Goal: Obtain resource: Obtain resource

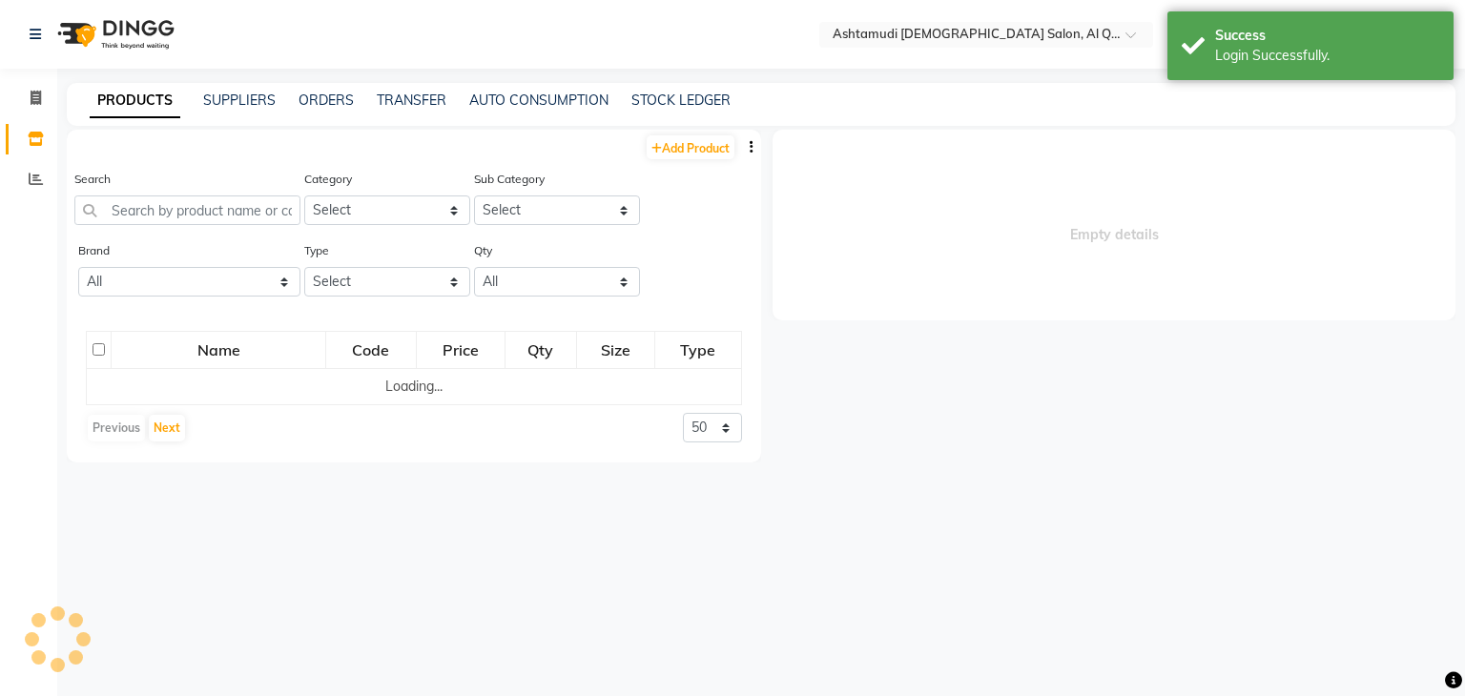
select select "en"
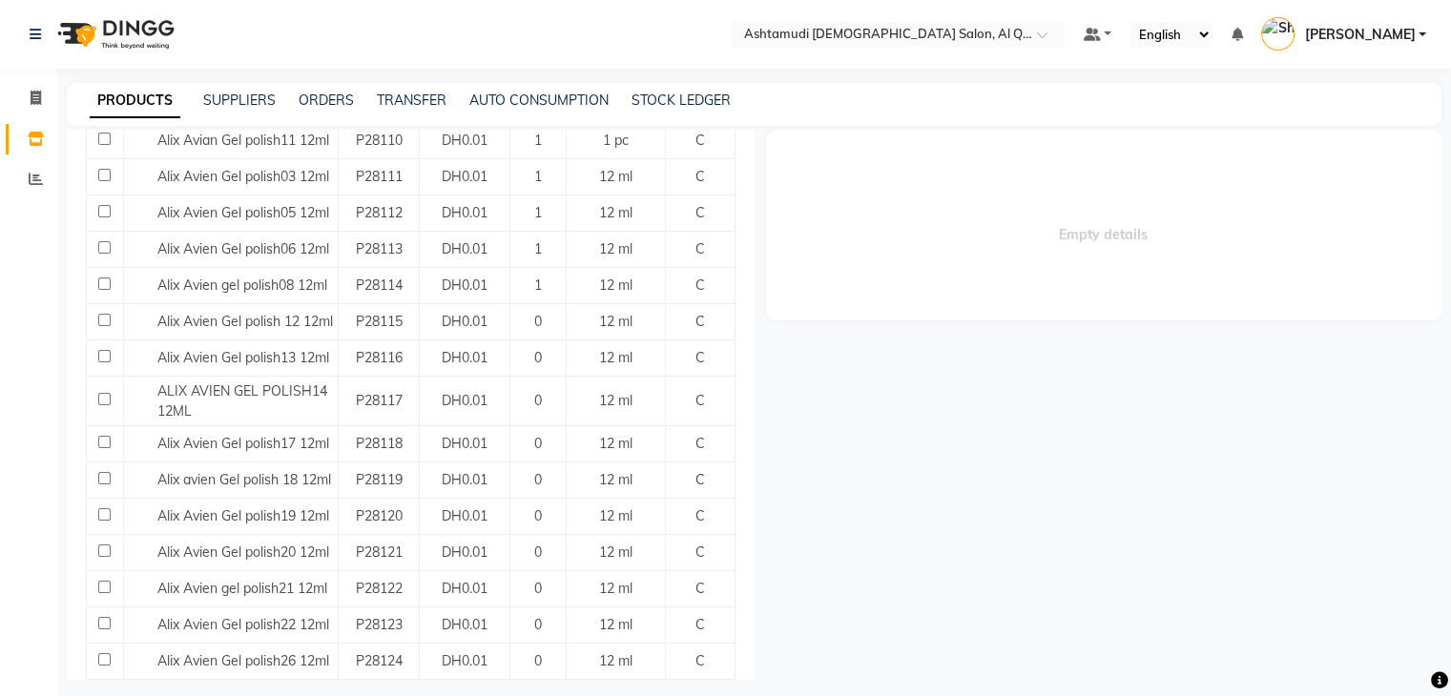
scroll to position [481, 0]
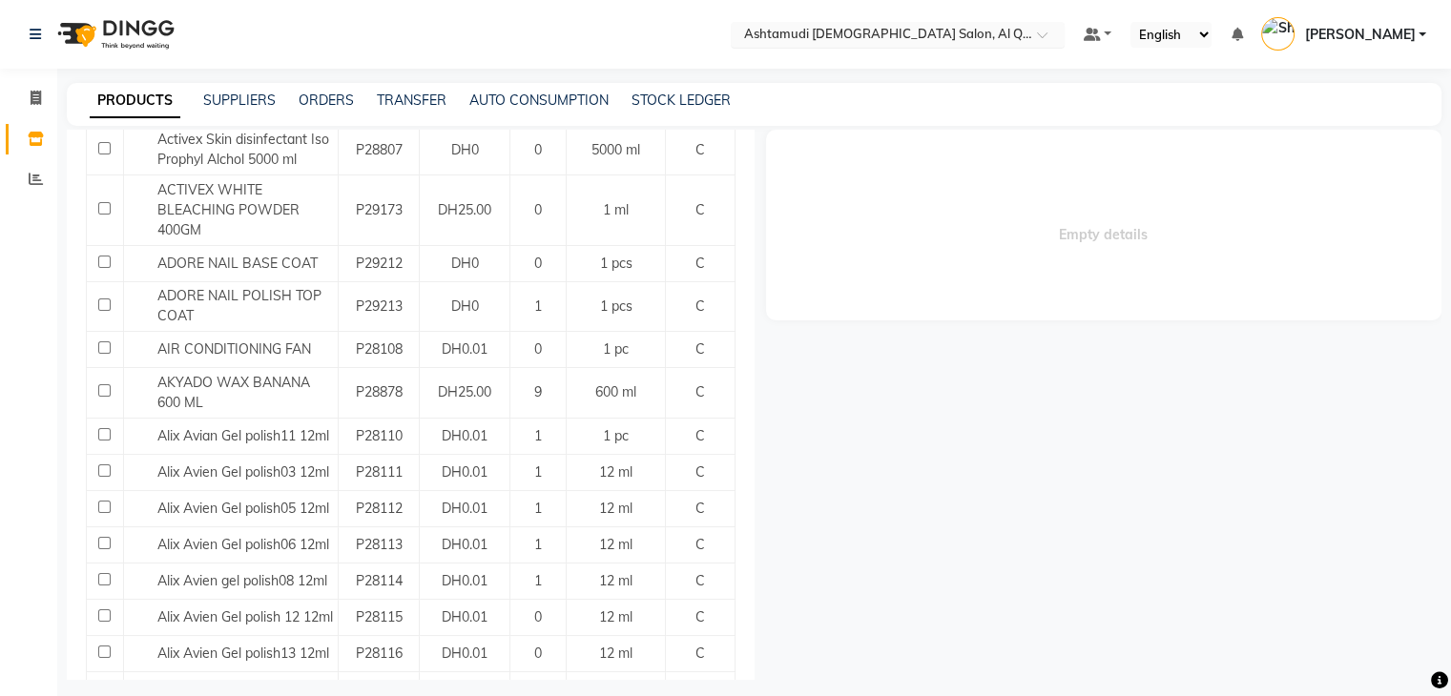
click at [962, 30] on input "text" at bounding box center [878, 36] width 277 height 19
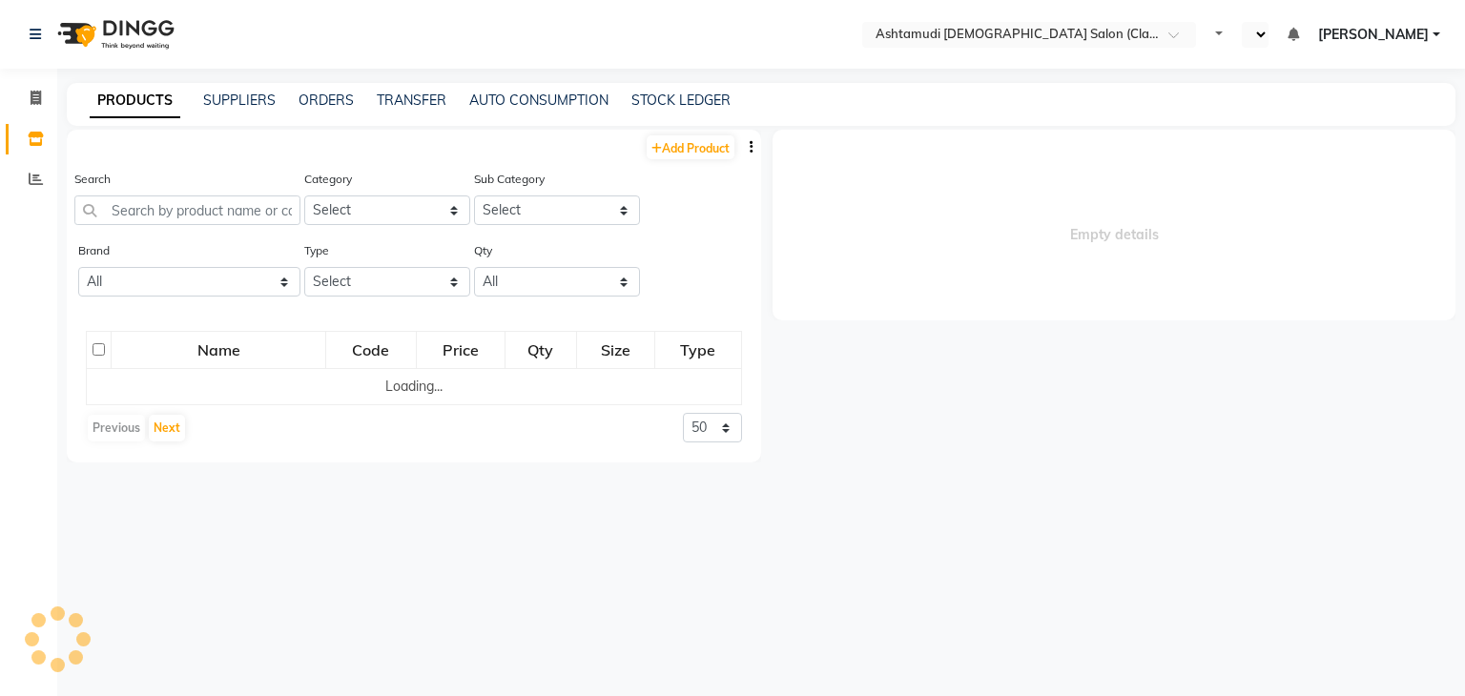
select select "en"
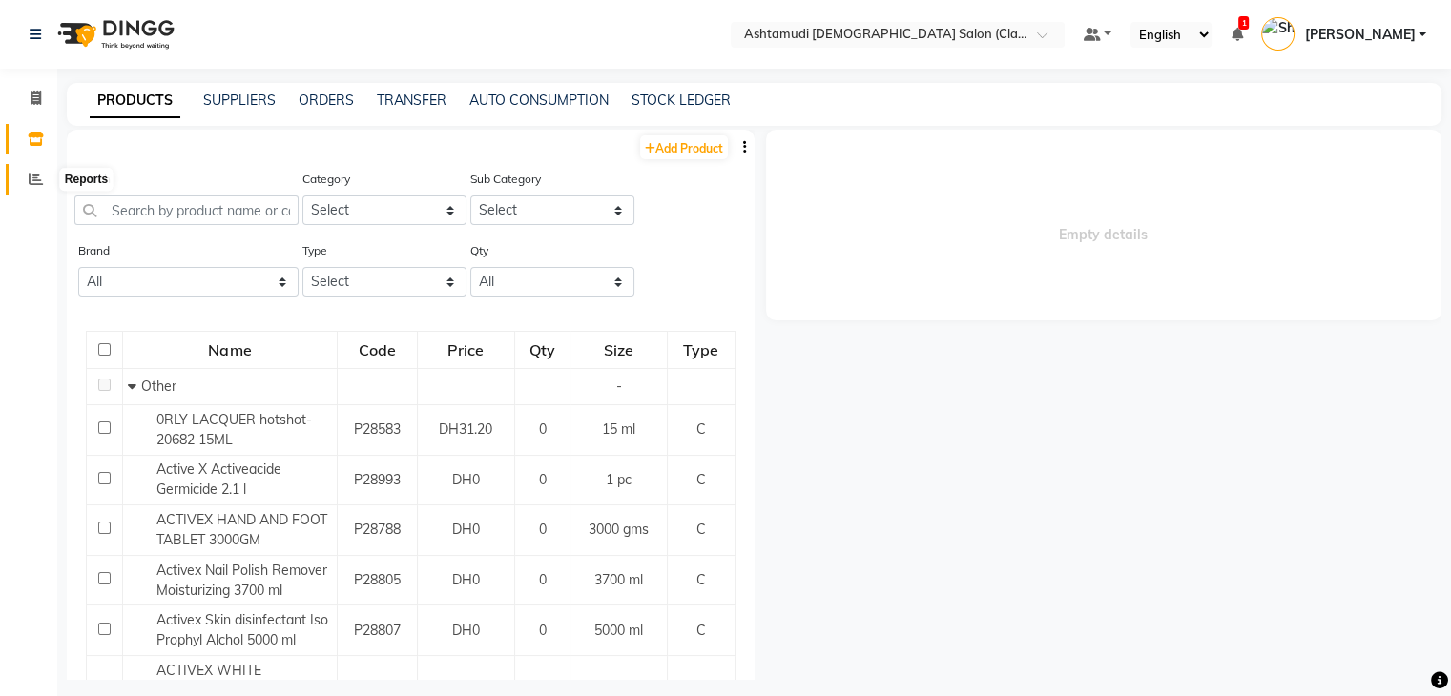
click at [34, 174] on icon at bounding box center [36, 179] width 14 height 14
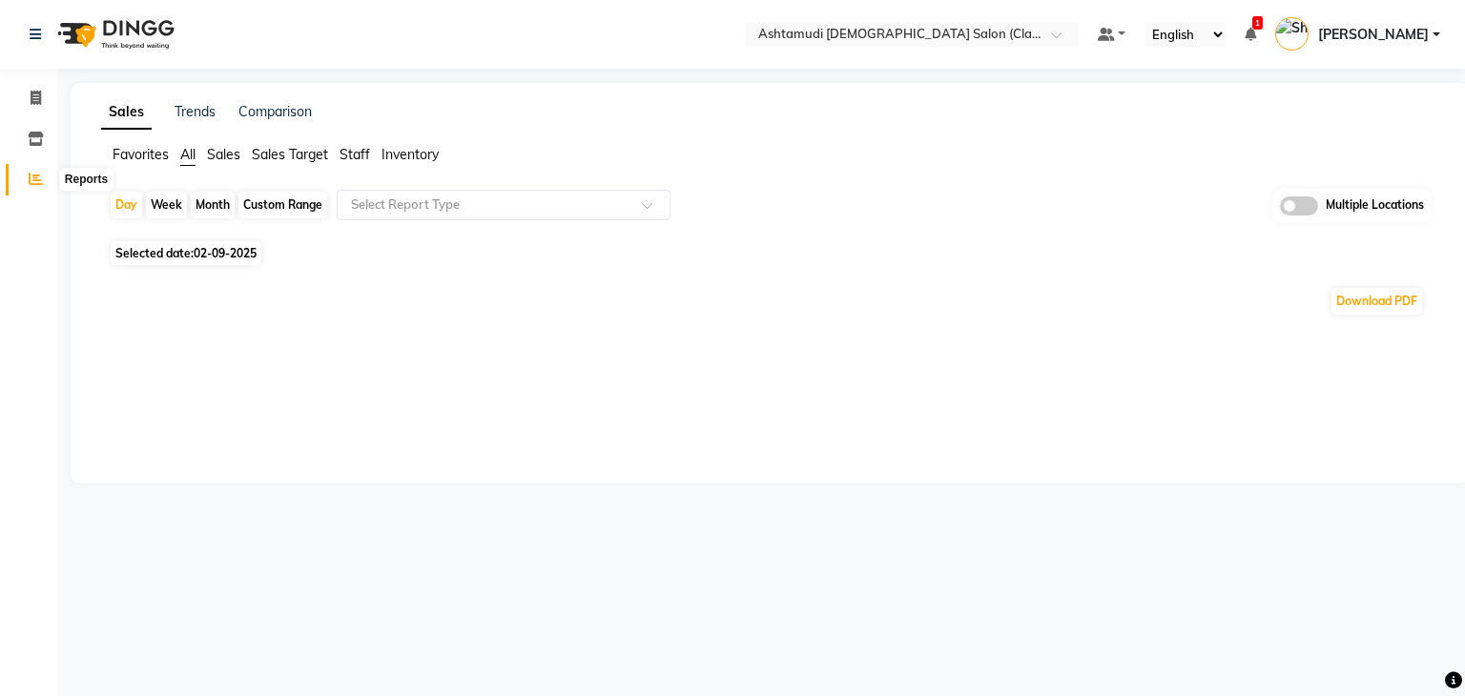
click at [30, 180] on icon at bounding box center [36, 179] width 14 height 14
click at [401, 154] on span "Inventory" at bounding box center [410, 154] width 57 height 17
click at [415, 212] on div "Select Report Type" at bounding box center [504, 205] width 334 height 31
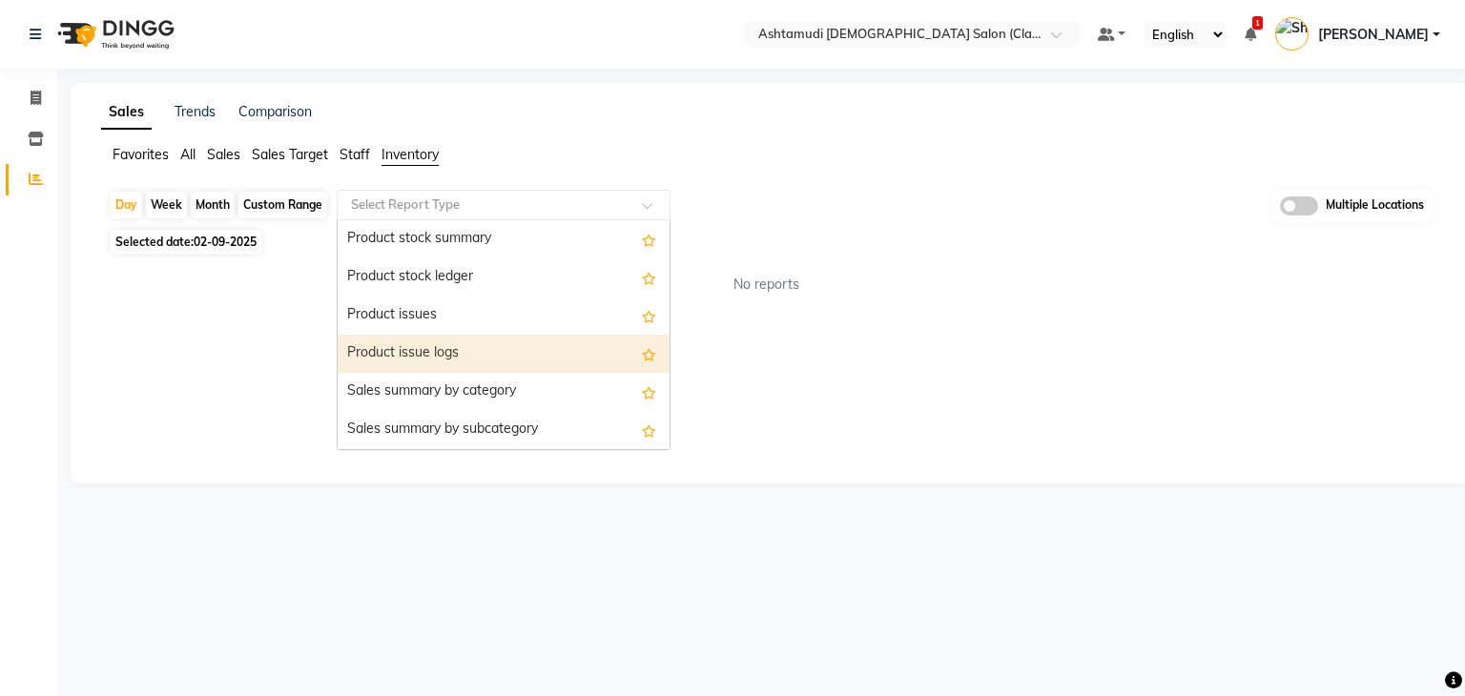
click at [436, 345] on div "Product issue logs" at bounding box center [504, 354] width 332 height 38
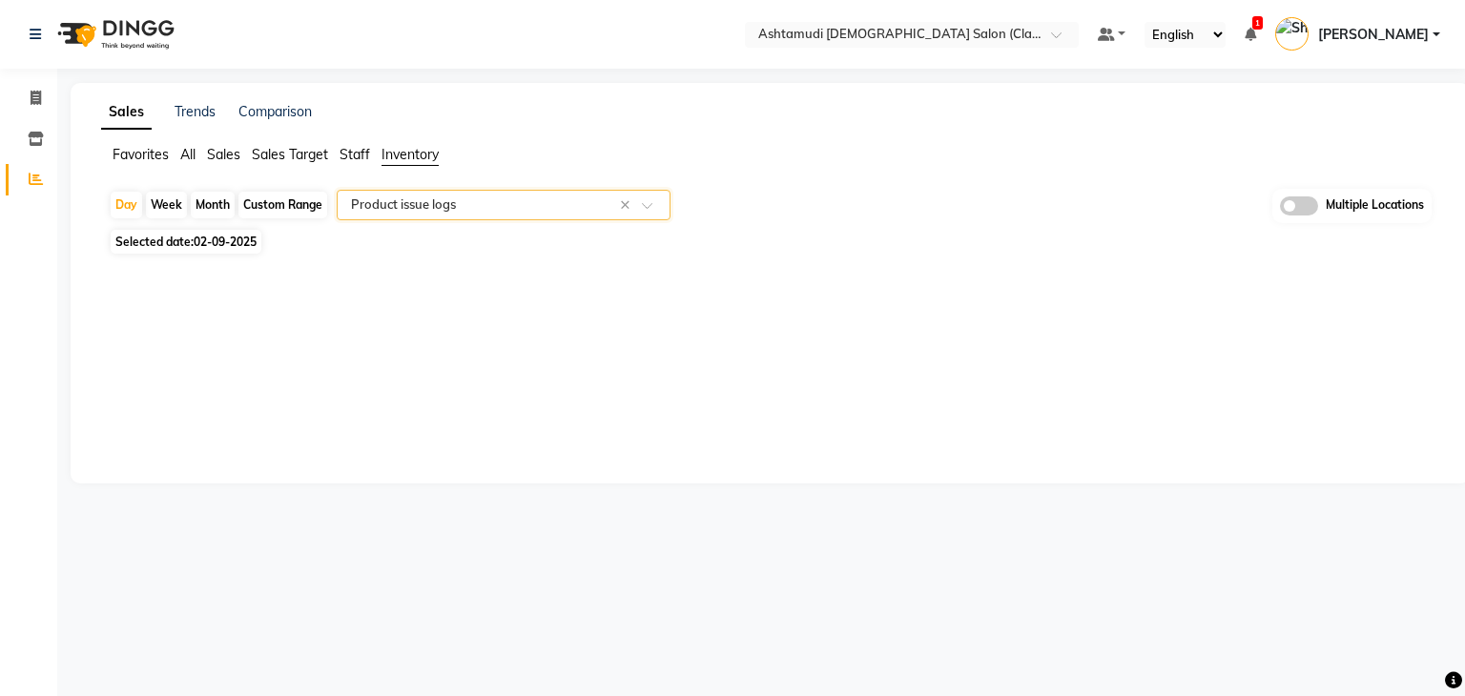
click at [141, 250] on span "Selected date: [DATE]" at bounding box center [186, 242] width 151 height 24
select select "9"
select select "2025"
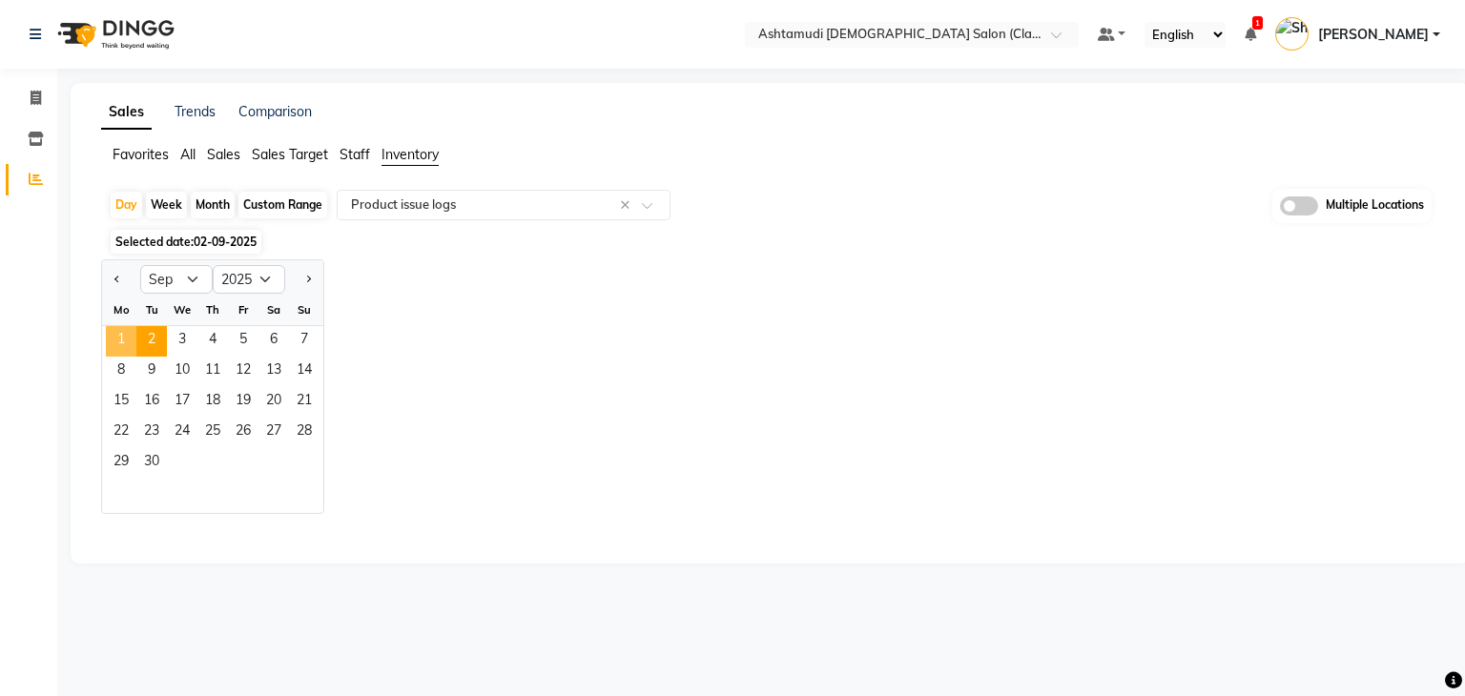
click at [125, 326] on span "1" at bounding box center [121, 341] width 31 height 31
select select "full_report"
select select "csv"
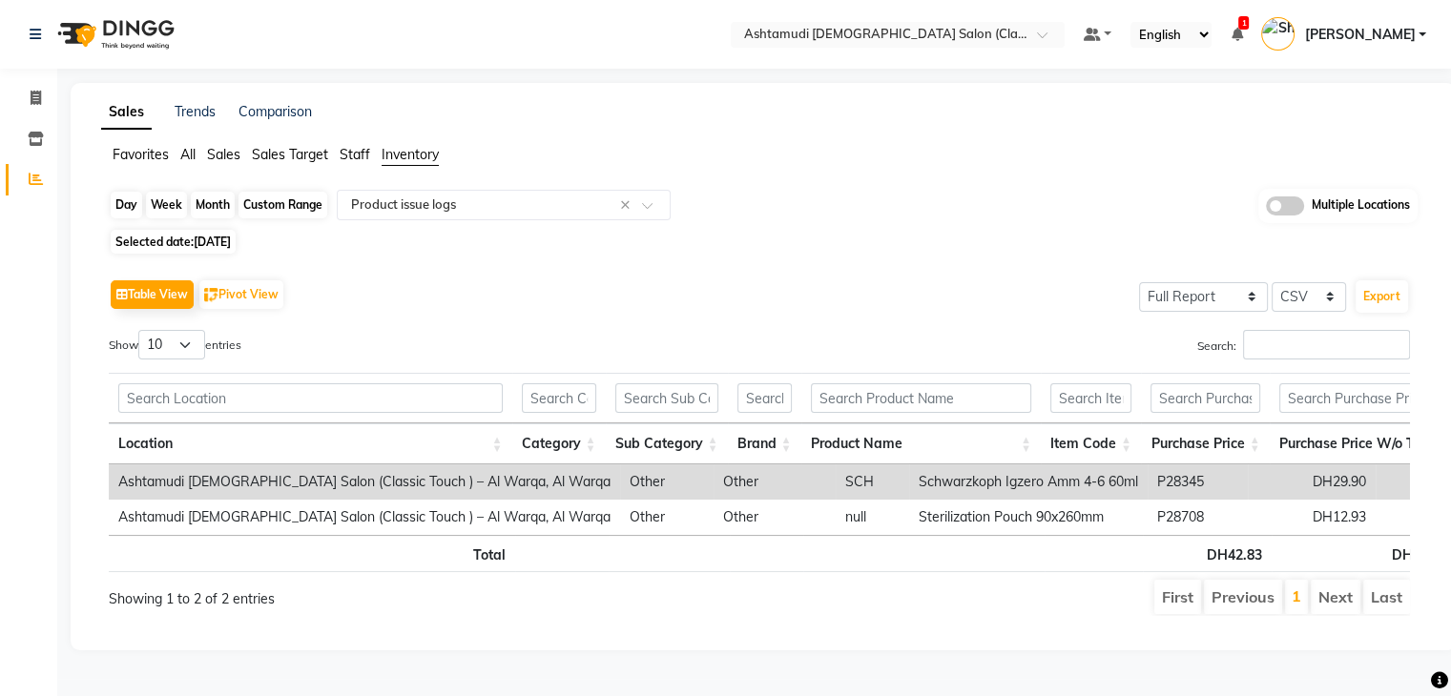
click at [123, 206] on div "Day" at bounding box center [126, 205] width 31 height 27
select select "9"
select select "2025"
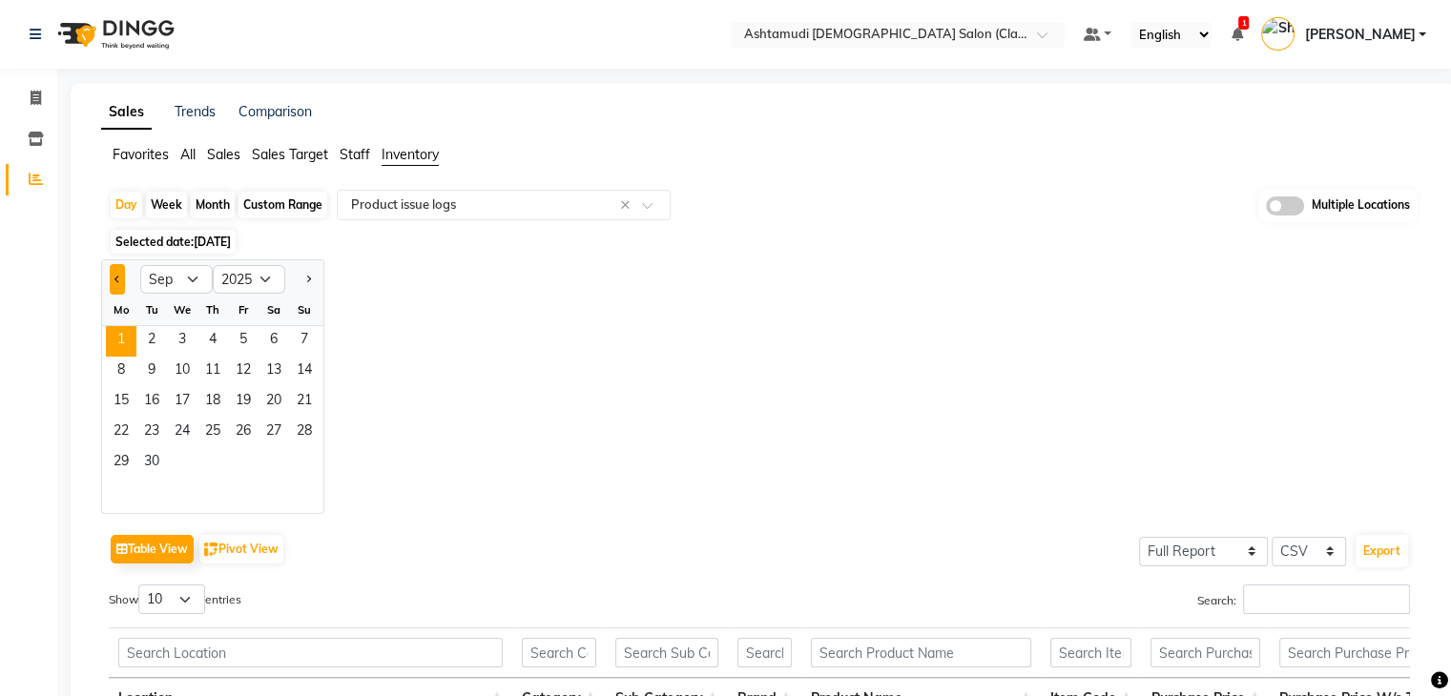
click at [119, 281] on button "Previous month" at bounding box center [117, 279] width 15 height 31
select select "8"
click at [301, 462] on span "31" at bounding box center [304, 463] width 31 height 31
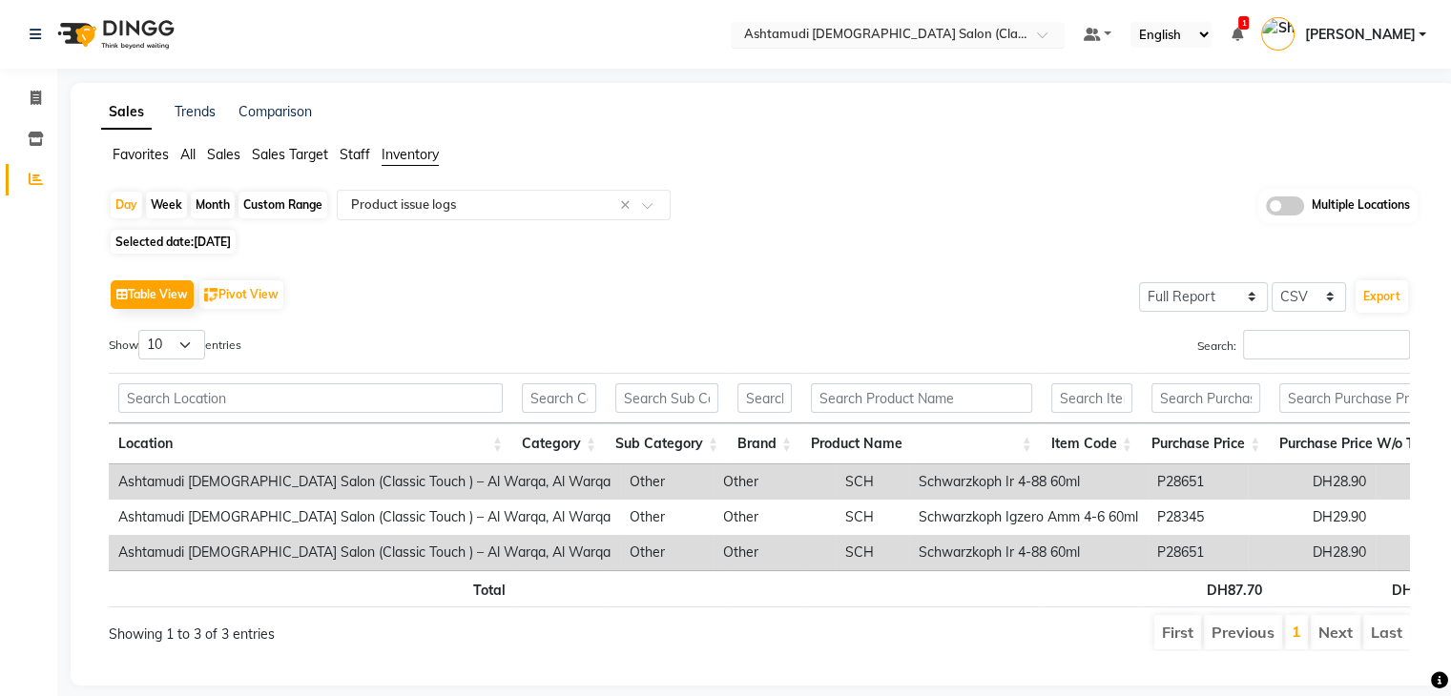
click at [956, 25] on div "× Ashtamudi Ladies Salon (Classic Touch ) – Al Warqa, Al Warqa" at bounding box center [887, 34] width 287 height 19
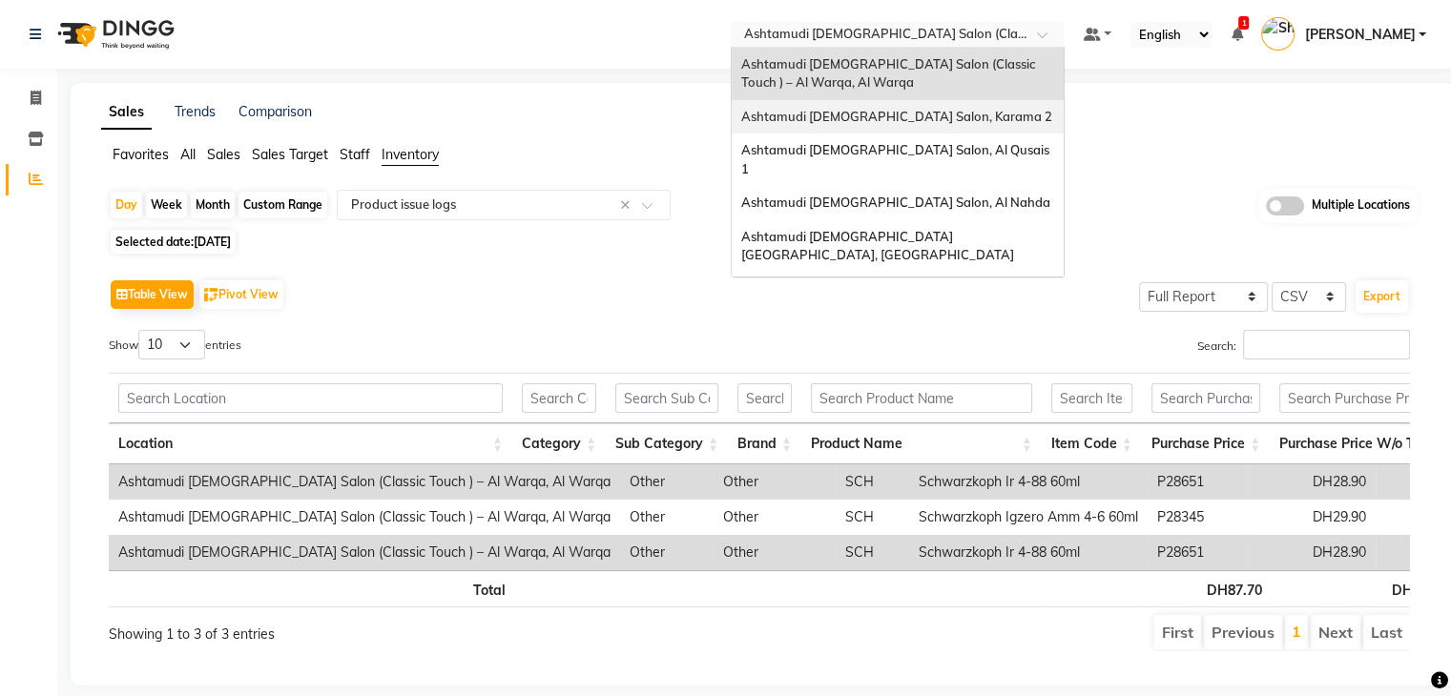
click at [958, 119] on span "Ashtamudi [DEMOGRAPHIC_DATA] Salon, Karama 2" at bounding box center [896, 116] width 311 height 15
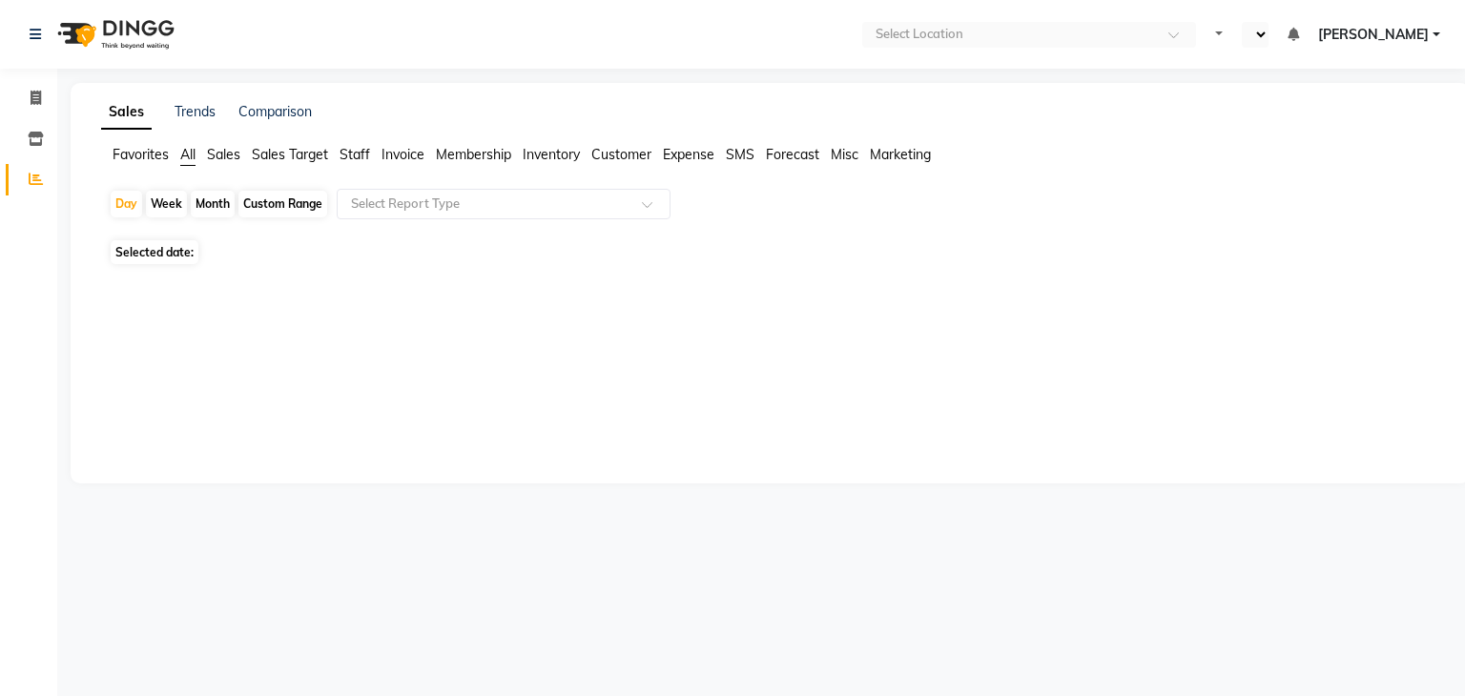
select select "en"
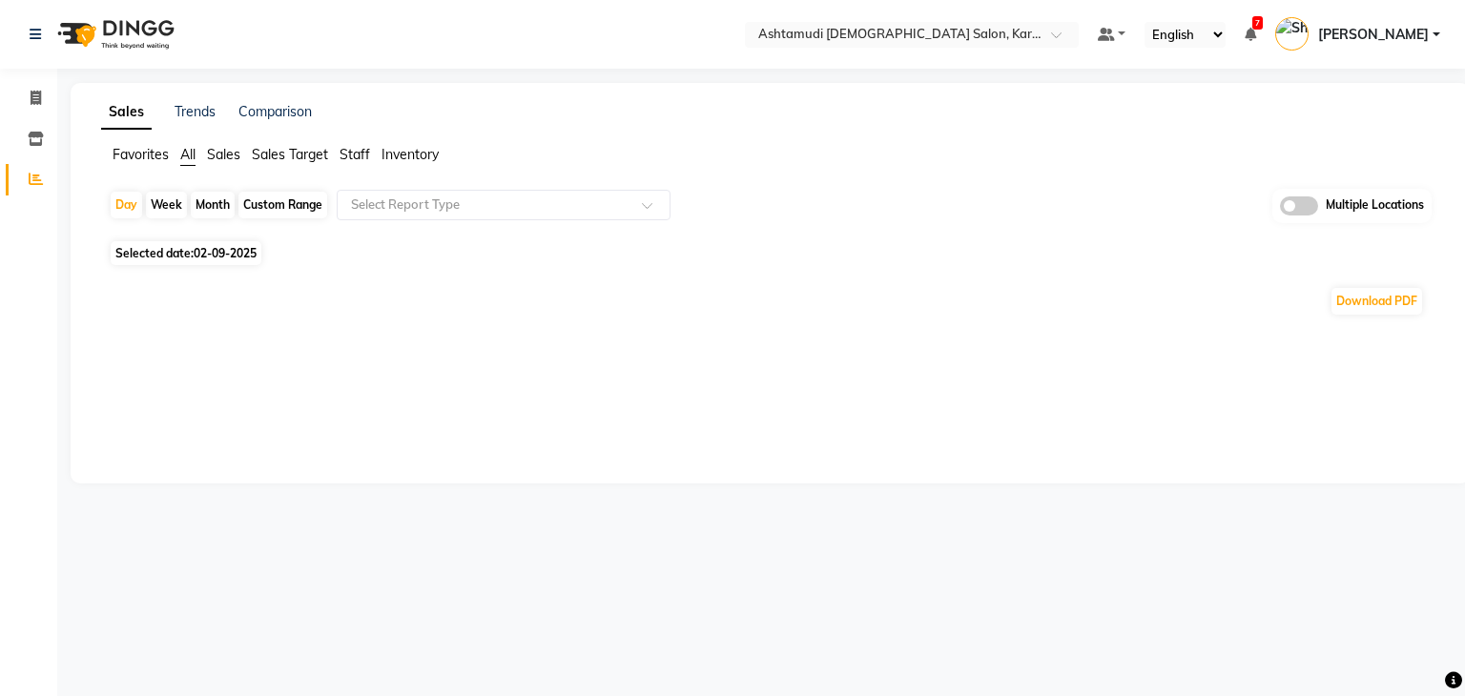
click at [404, 154] on span "Inventory" at bounding box center [410, 154] width 57 height 17
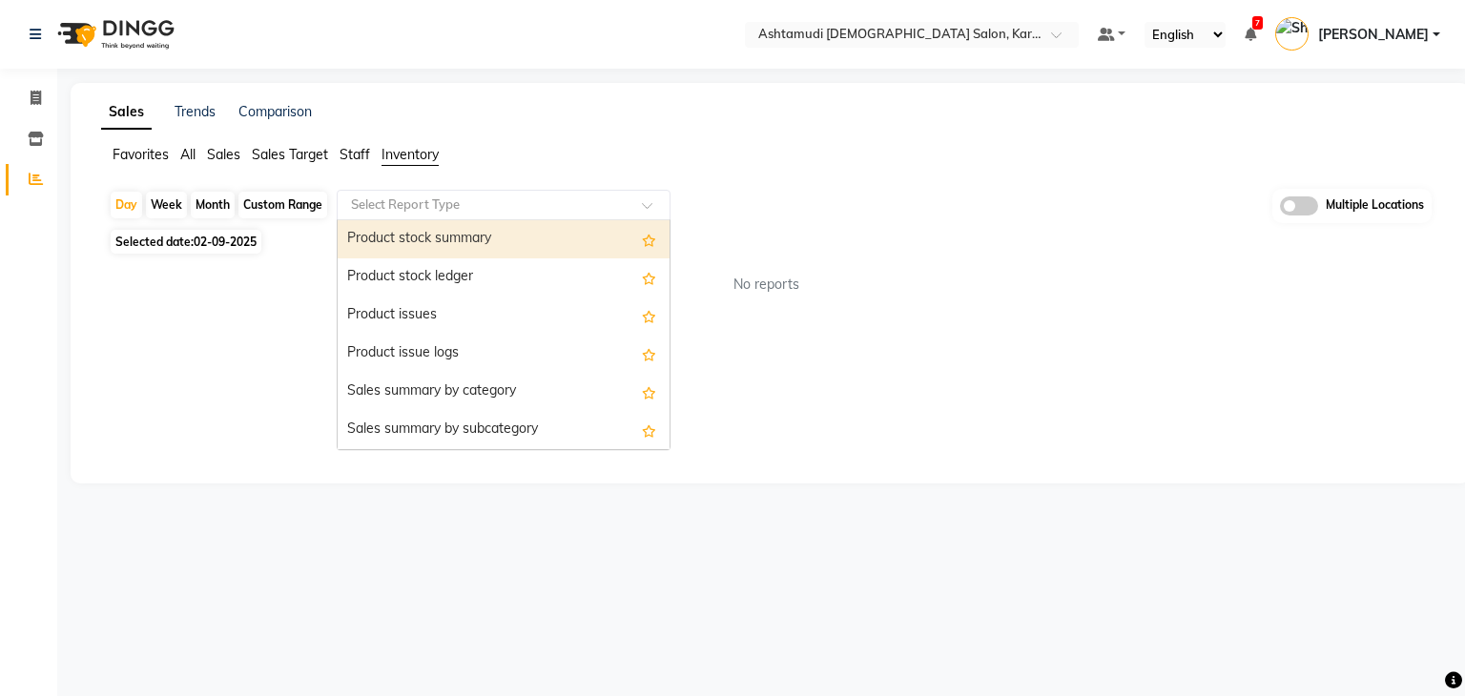
click at [409, 198] on input "text" at bounding box center [484, 205] width 275 height 19
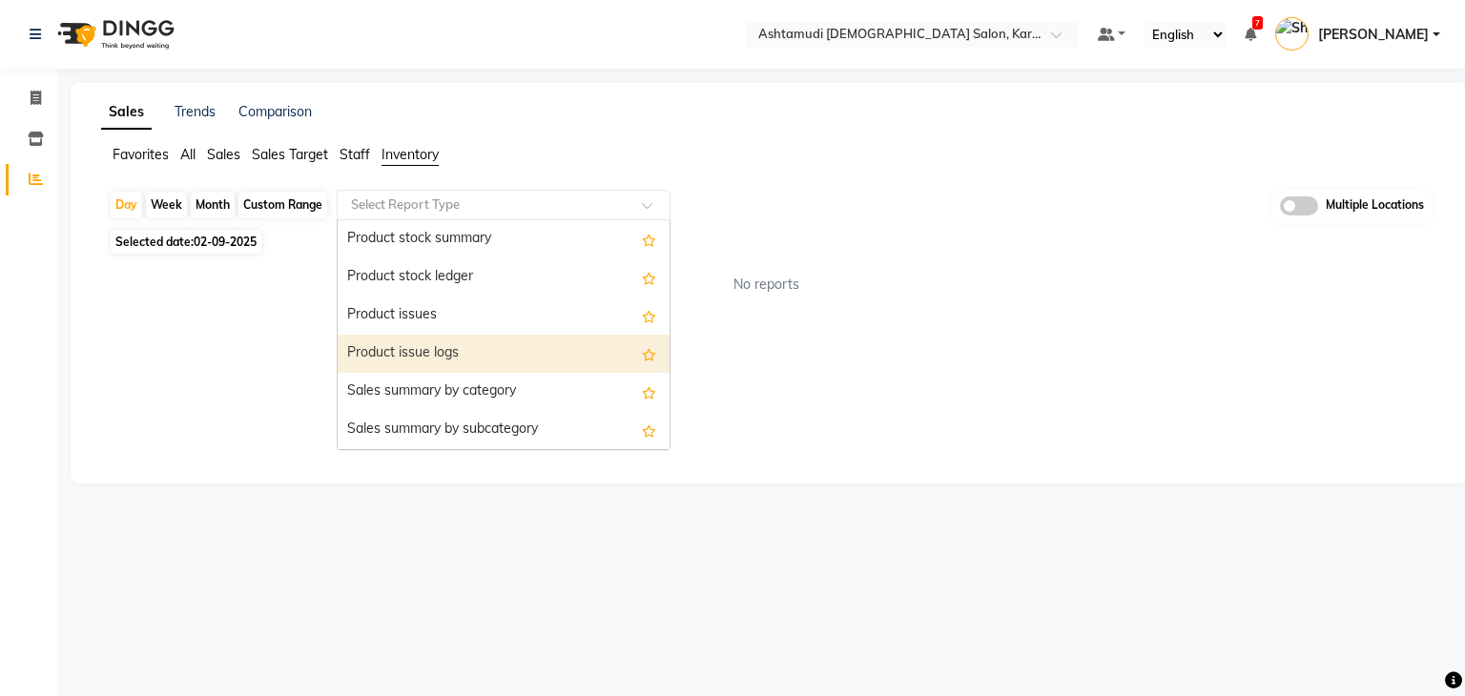
click at [438, 349] on div "Product issue logs" at bounding box center [504, 354] width 332 height 38
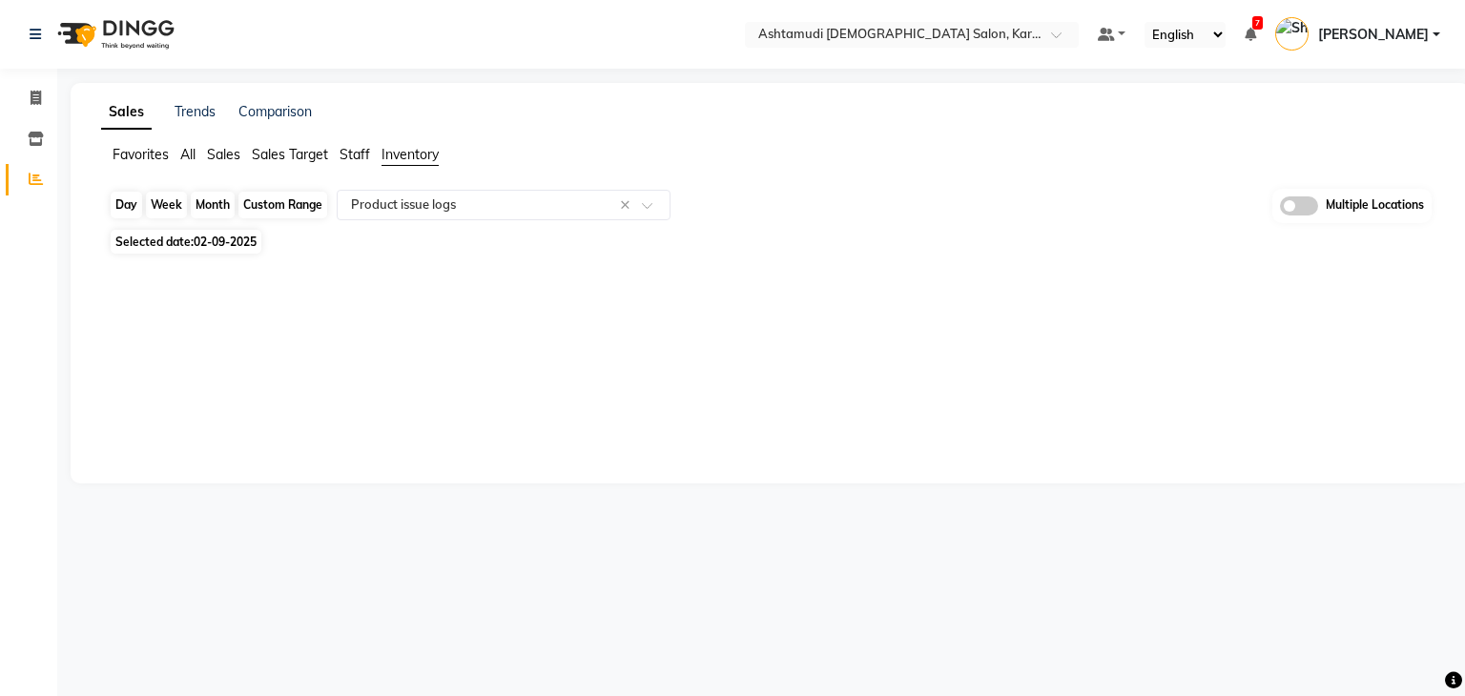
click at [130, 201] on div "Day" at bounding box center [126, 205] width 31 height 27
select select "9"
select select "2025"
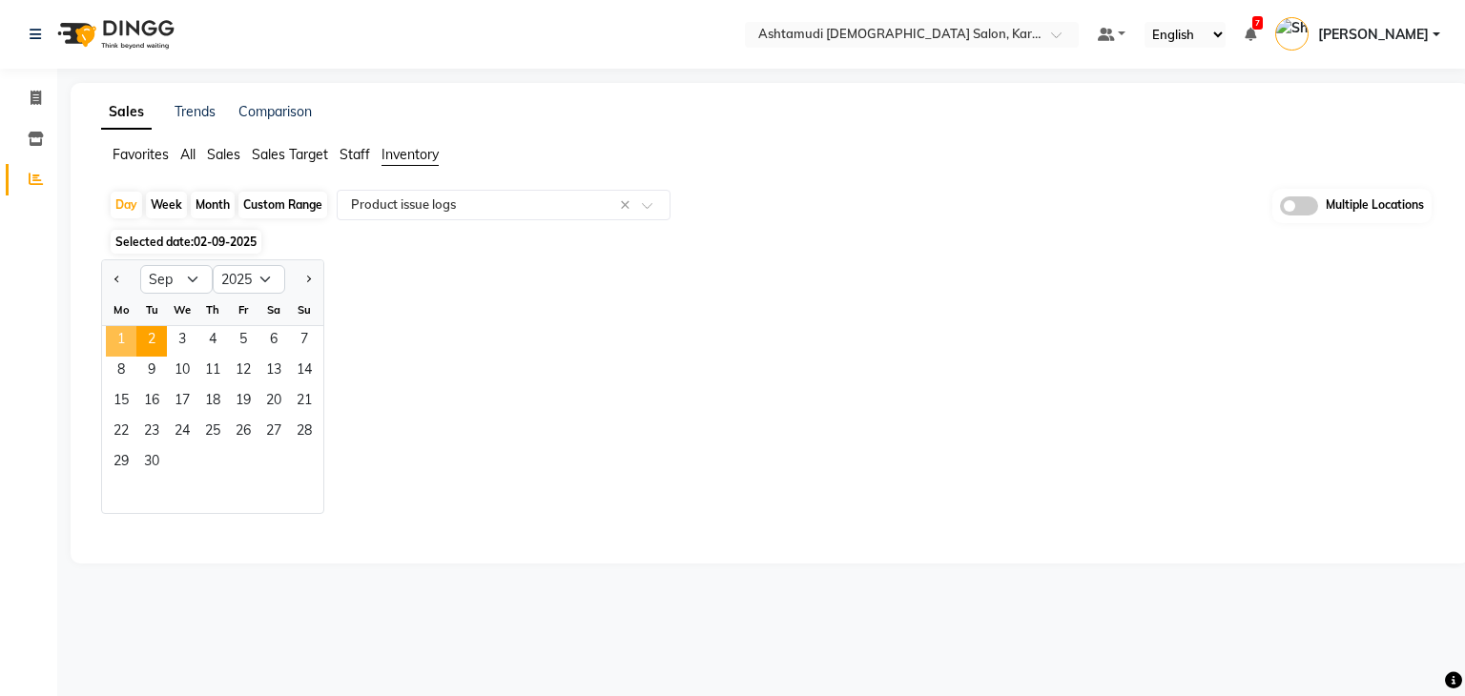
click at [127, 344] on span "1" at bounding box center [121, 341] width 31 height 31
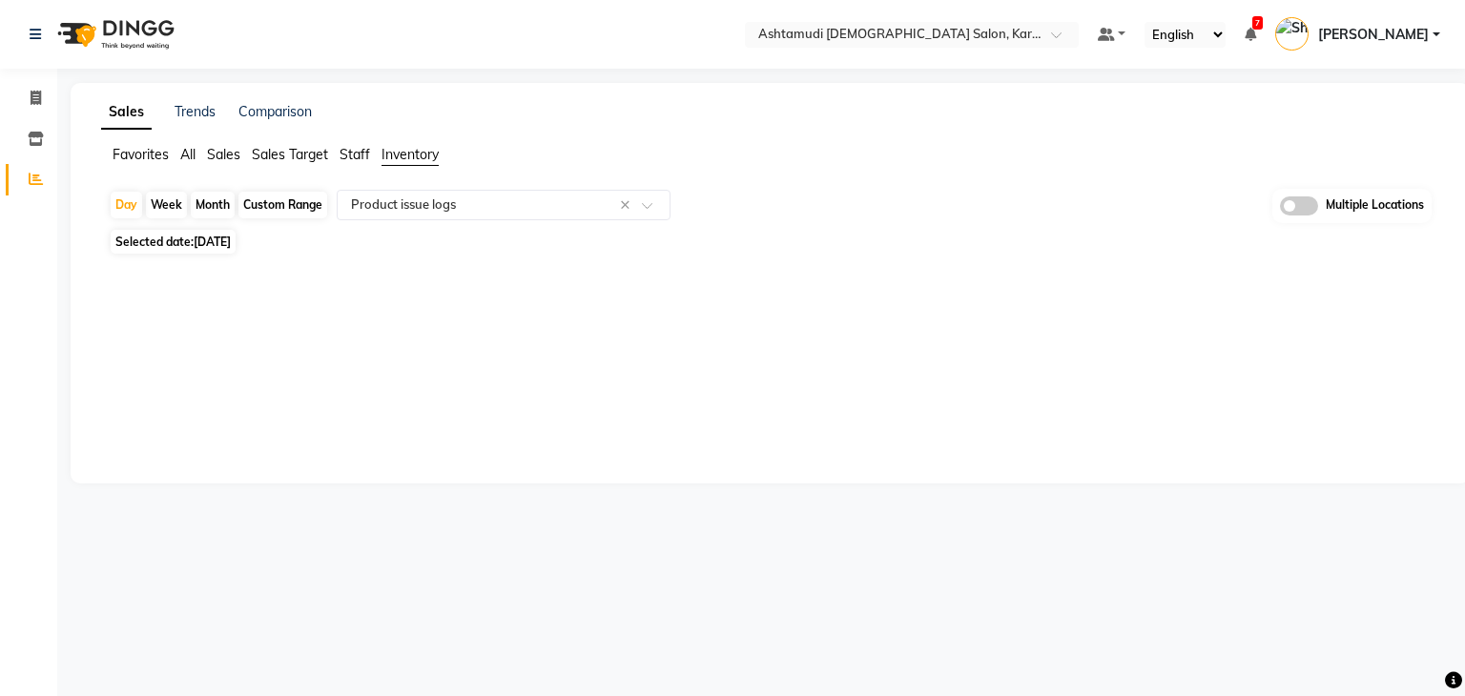
click at [121, 242] on span "Selected date: 01-09-2025" at bounding box center [173, 242] width 125 height 24
select select "9"
select select "2025"
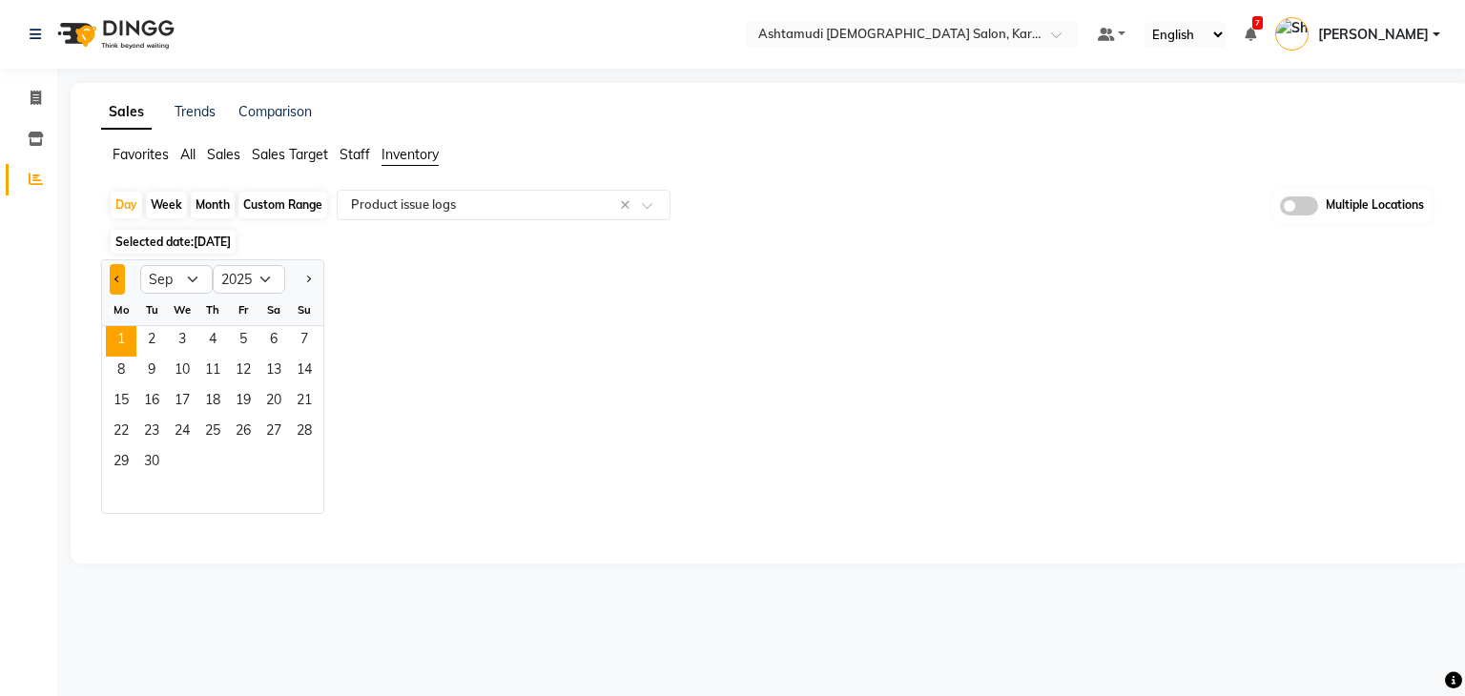
click at [120, 283] on button "Previous month" at bounding box center [117, 279] width 15 height 31
select select "8"
click at [313, 474] on span "31" at bounding box center [304, 463] width 31 height 31
select select "full_report"
select select "csv"
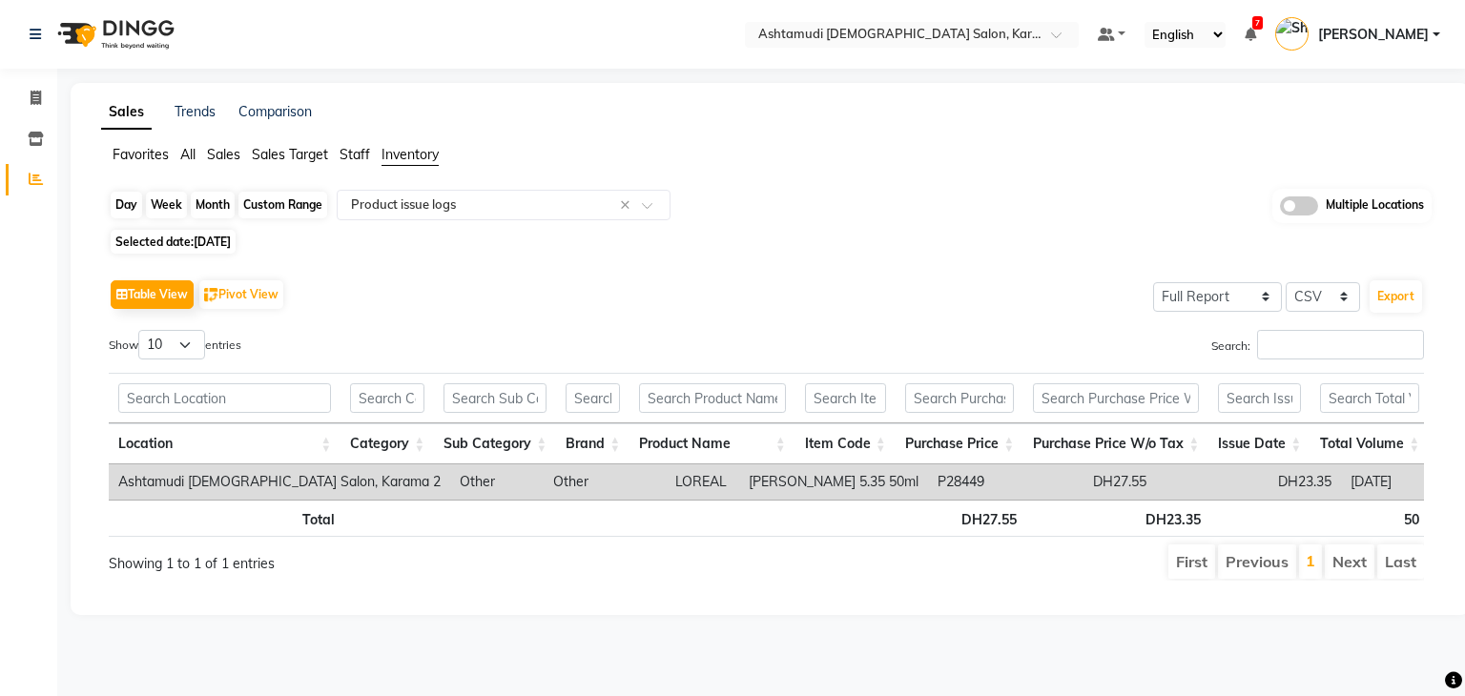
click at [125, 201] on div "Day" at bounding box center [126, 205] width 31 height 27
select select "8"
select select "2025"
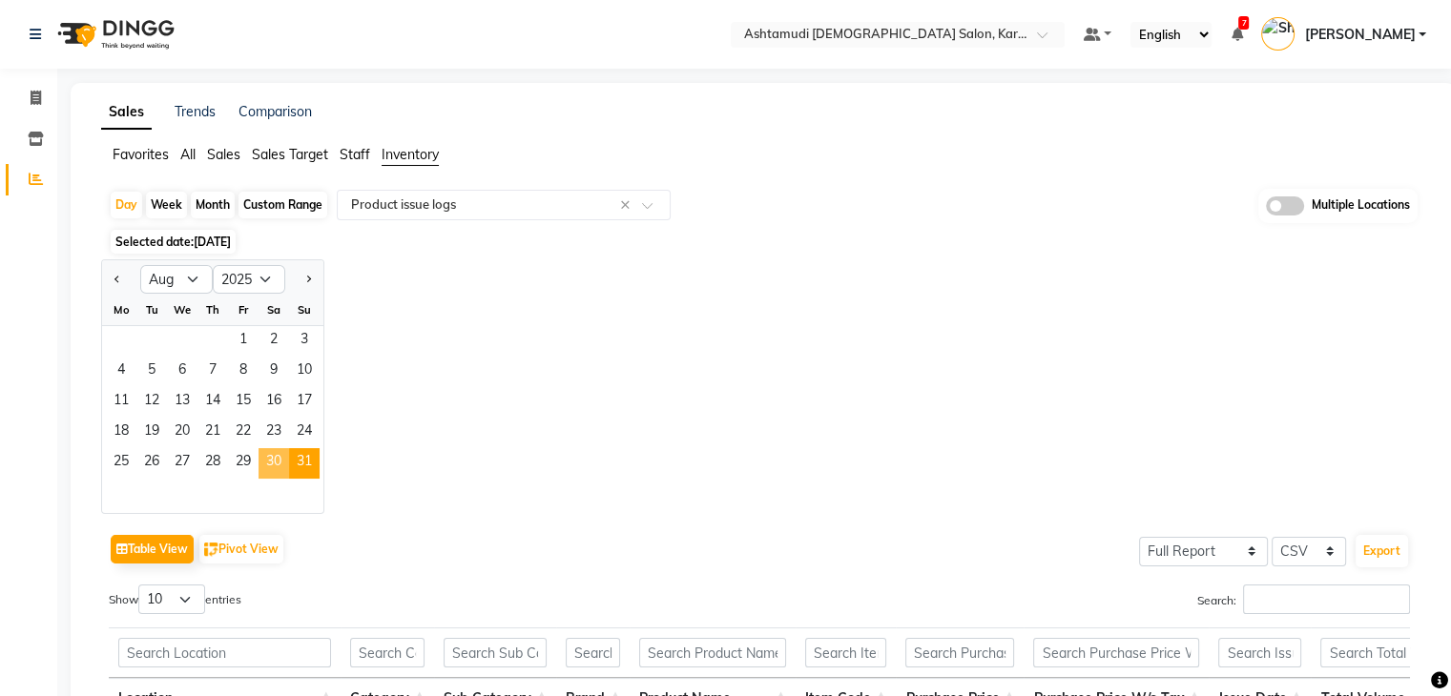
click at [268, 462] on span "30" at bounding box center [274, 463] width 31 height 31
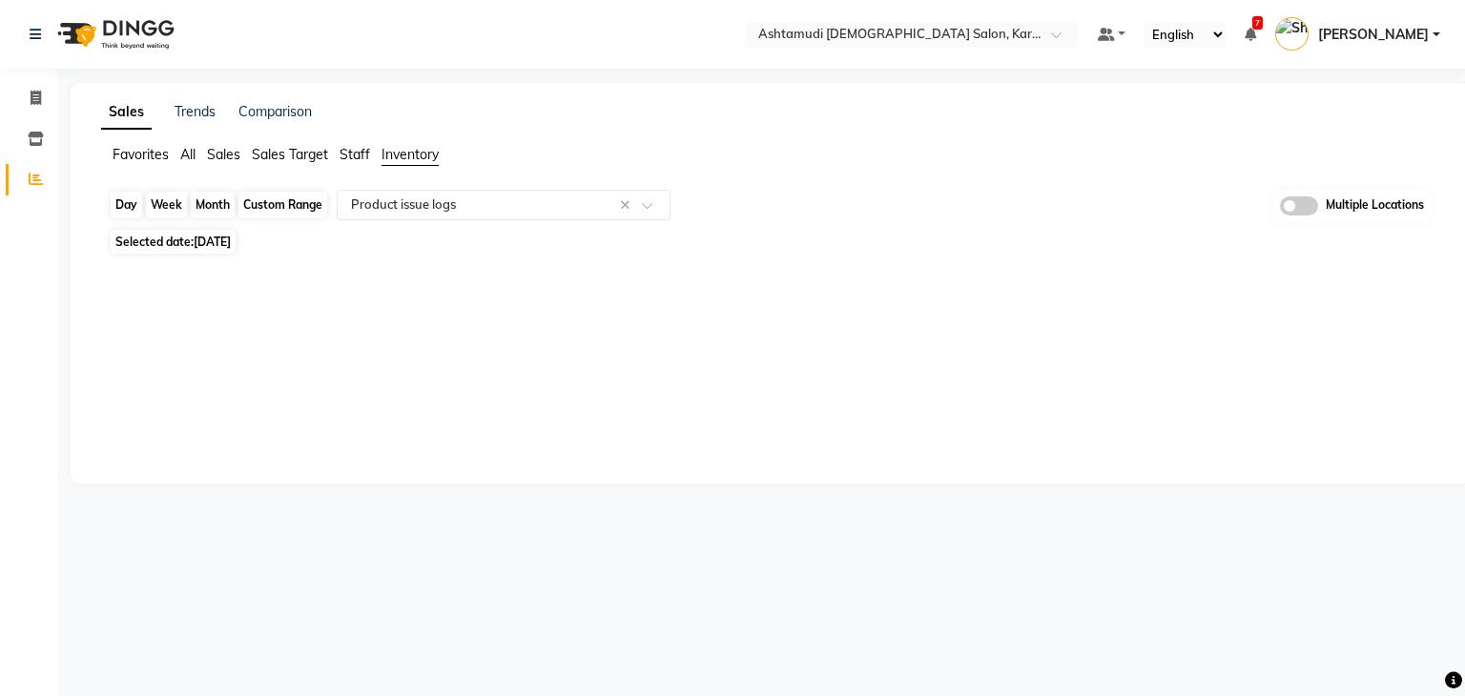
click at [114, 207] on div "Day" at bounding box center [126, 205] width 31 height 27
select select "8"
select select "2025"
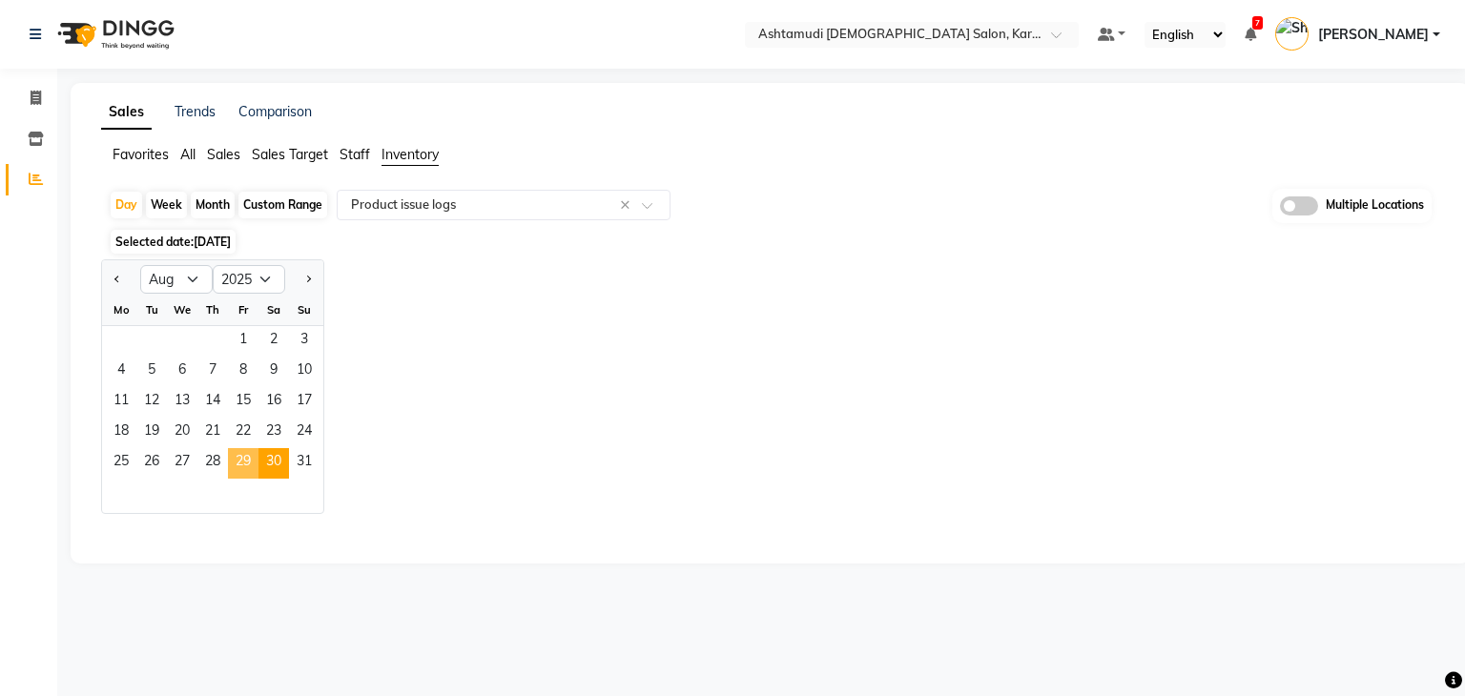
click at [239, 459] on span "29" at bounding box center [243, 463] width 31 height 31
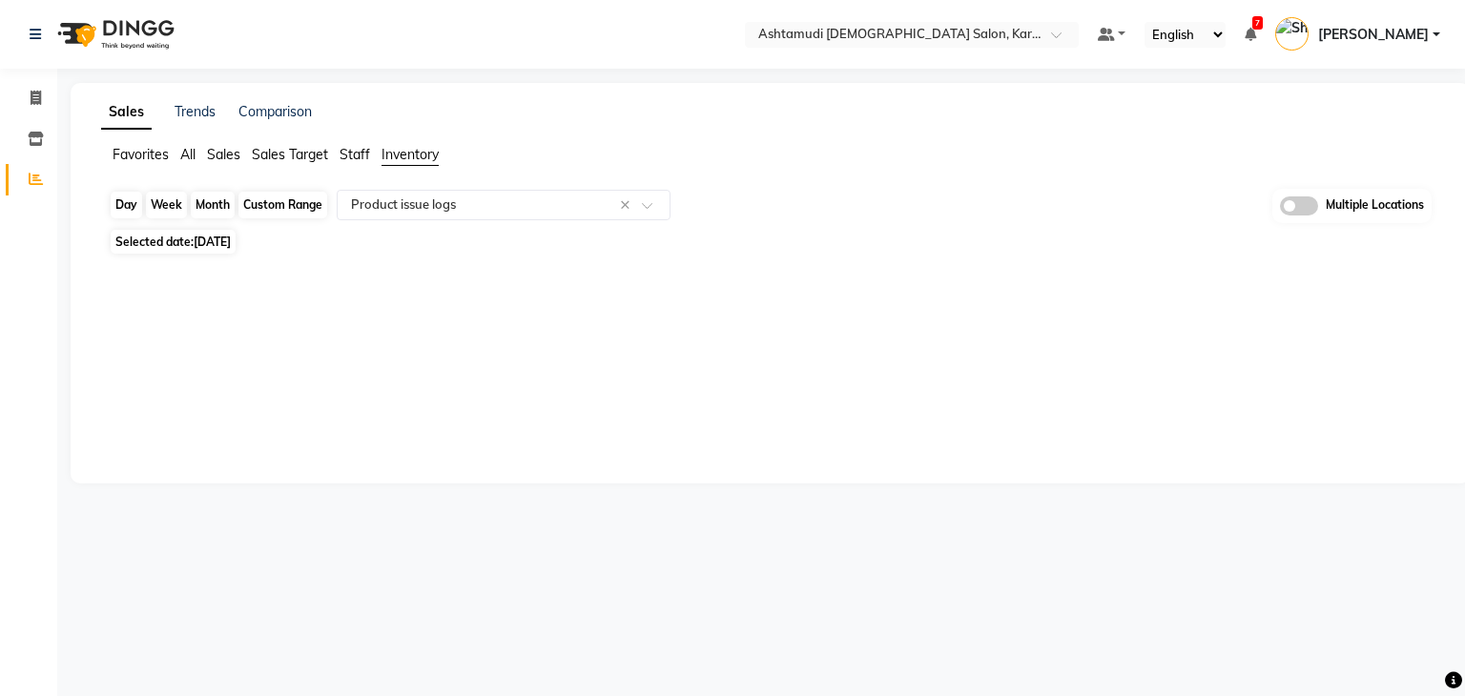
click at [123, 205] on div "Day" at bounding box center [126, 205] width 31 height 27
select select "8"
select select "2025"
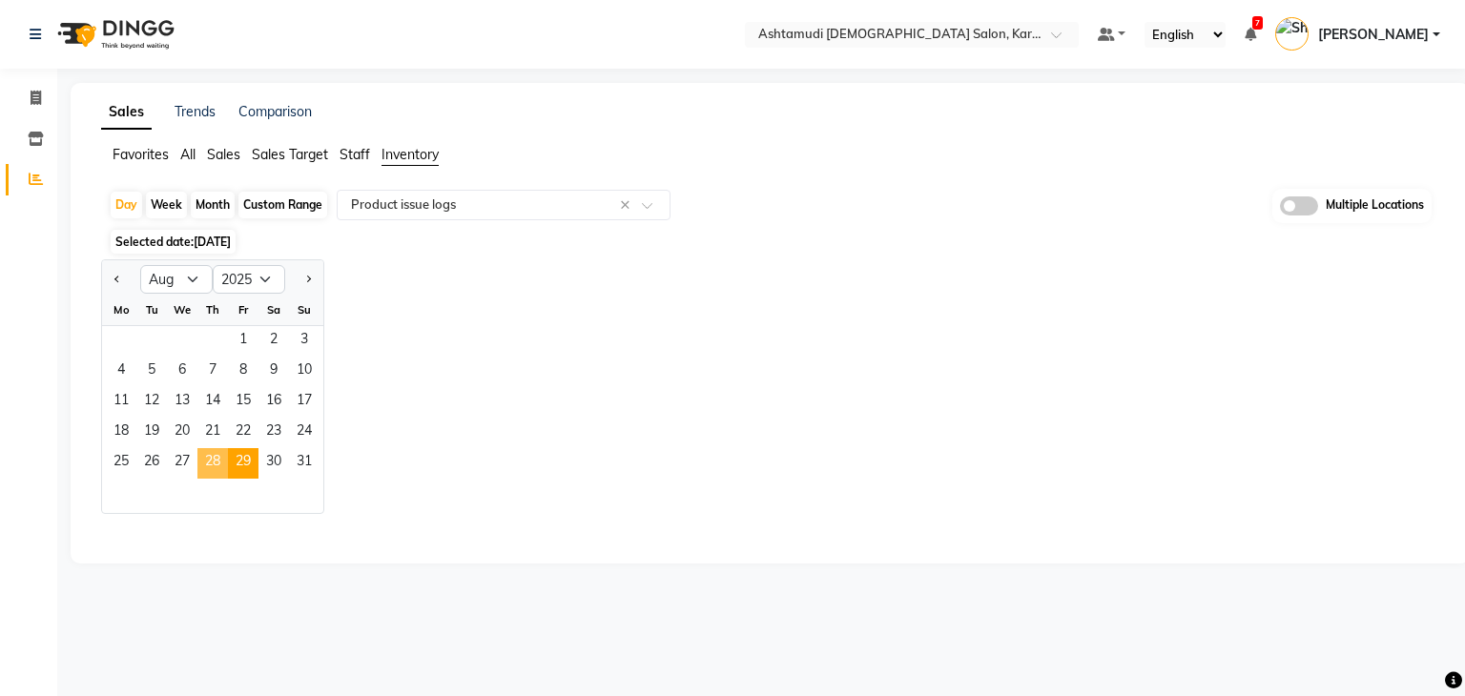
click at [220, 456] on span "28" at bounding box center [212, 463] width 31 height 31
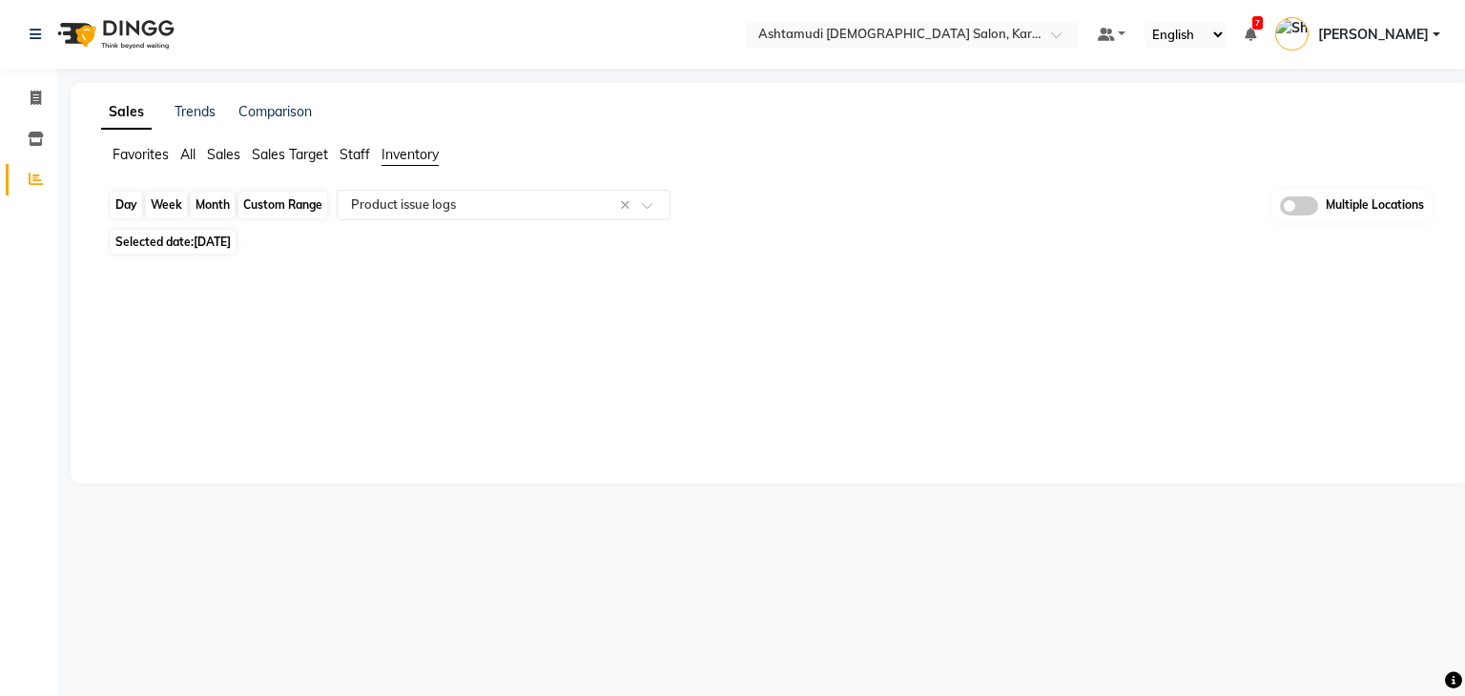
click at [122, 208] on div "Day" at bounding box center [126, 205] width 31 height 27
select select "8"
select select "2025"
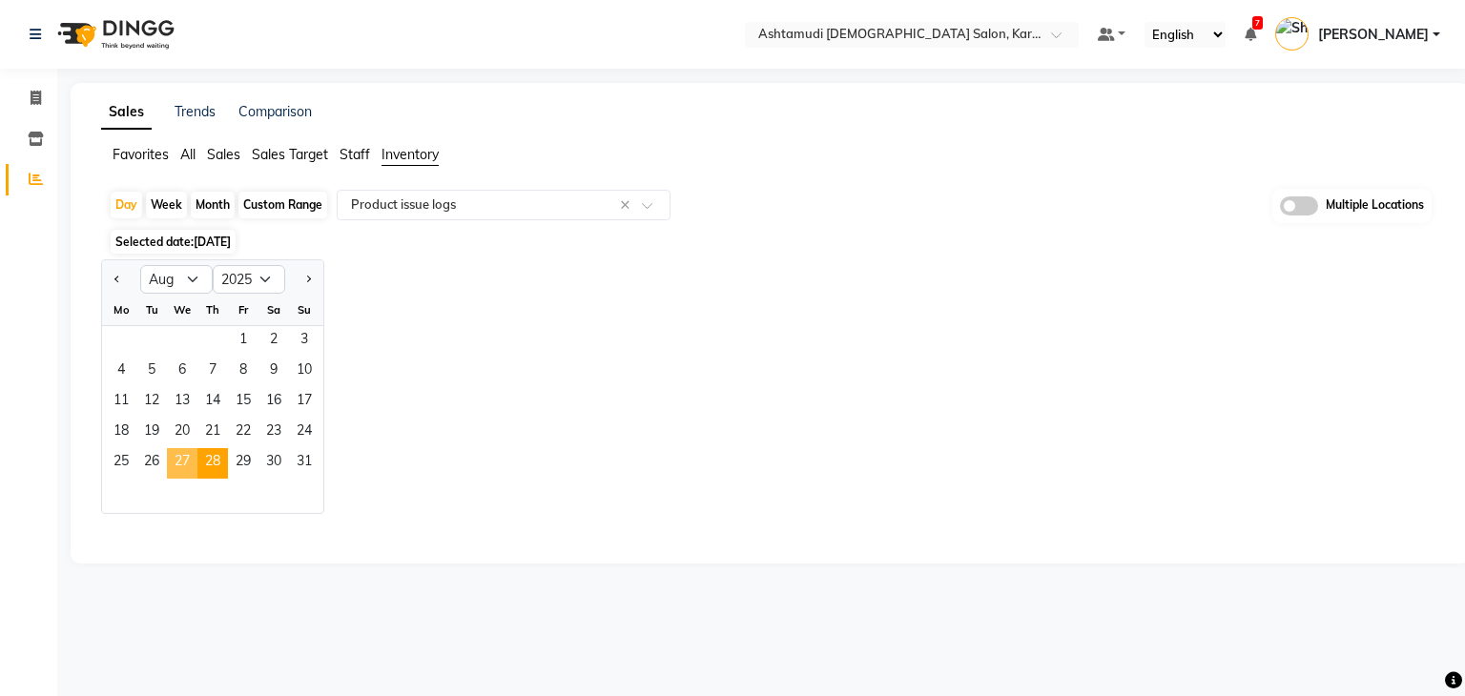
click at [179, 449] on span "27" at bounding box center [182, 463] width 31 height 31
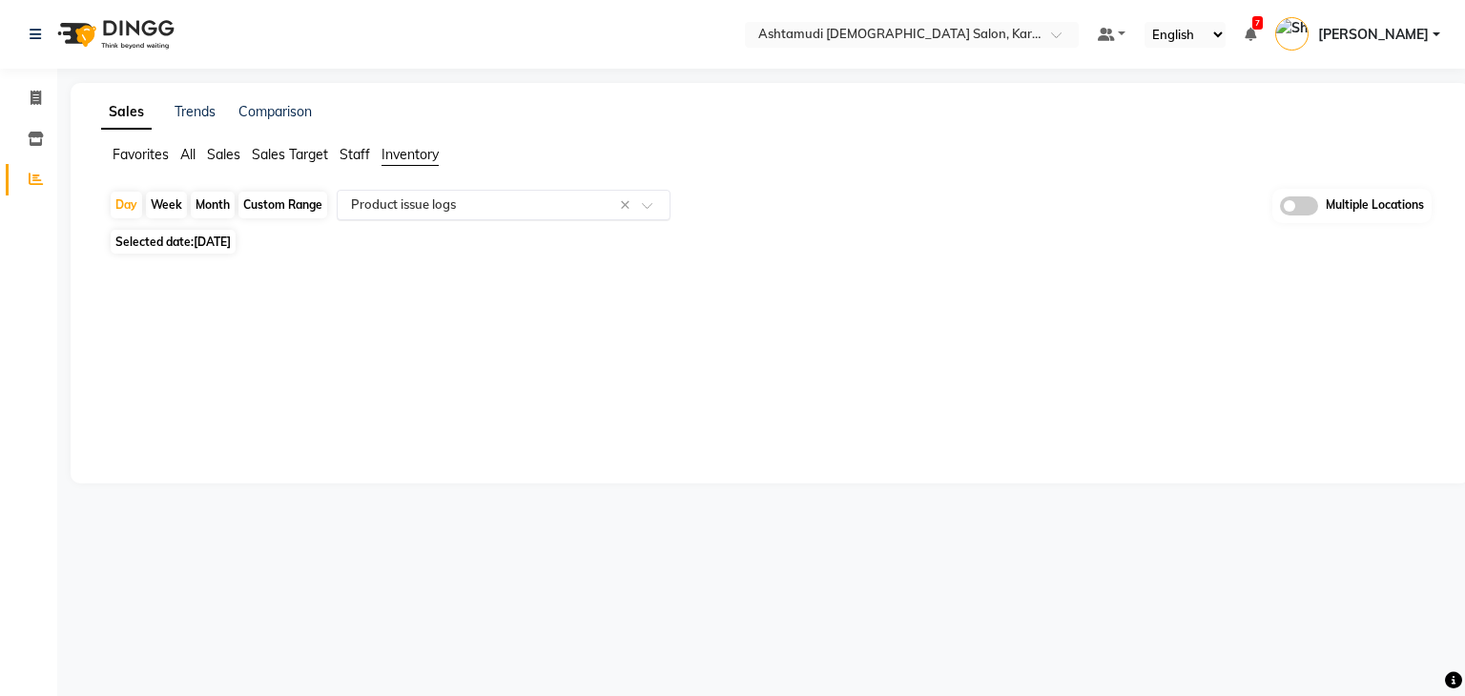
click at [439, 199] on input "text" at bounding box center [484, 205] width 275 height 19
click at [217, 299] on div "Sales Trends Comparison Favorites All Sales Sales Target Staff Inventory Day We…" at bounding box center [771, 283] width 1400 height 401
click at [213, 246] on span "27-08-2025" at bounding box center [212, 242] width 37 height 14
select select "8"
select select "2025"
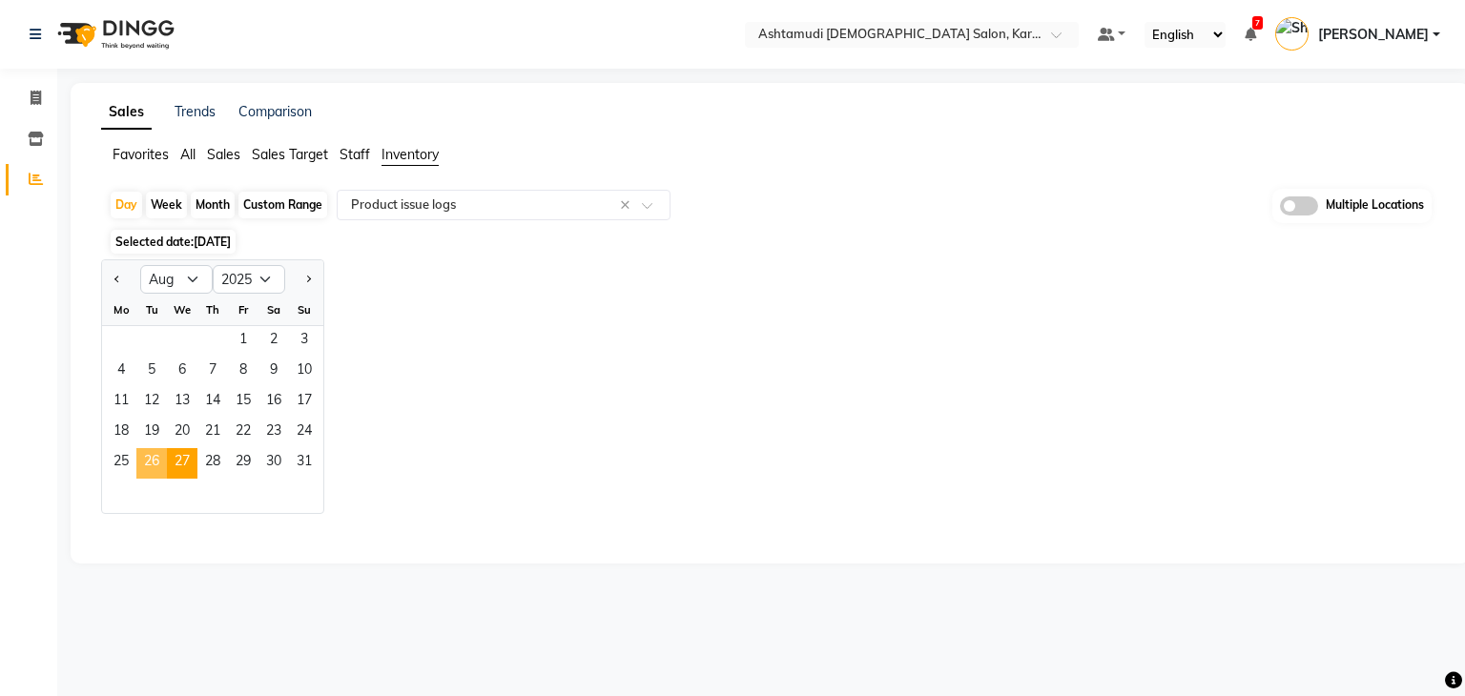
click at [158, 455] on span "26" at bounding box center [151, 463] width 31 height 31
select select "full_report"
select select "csv"
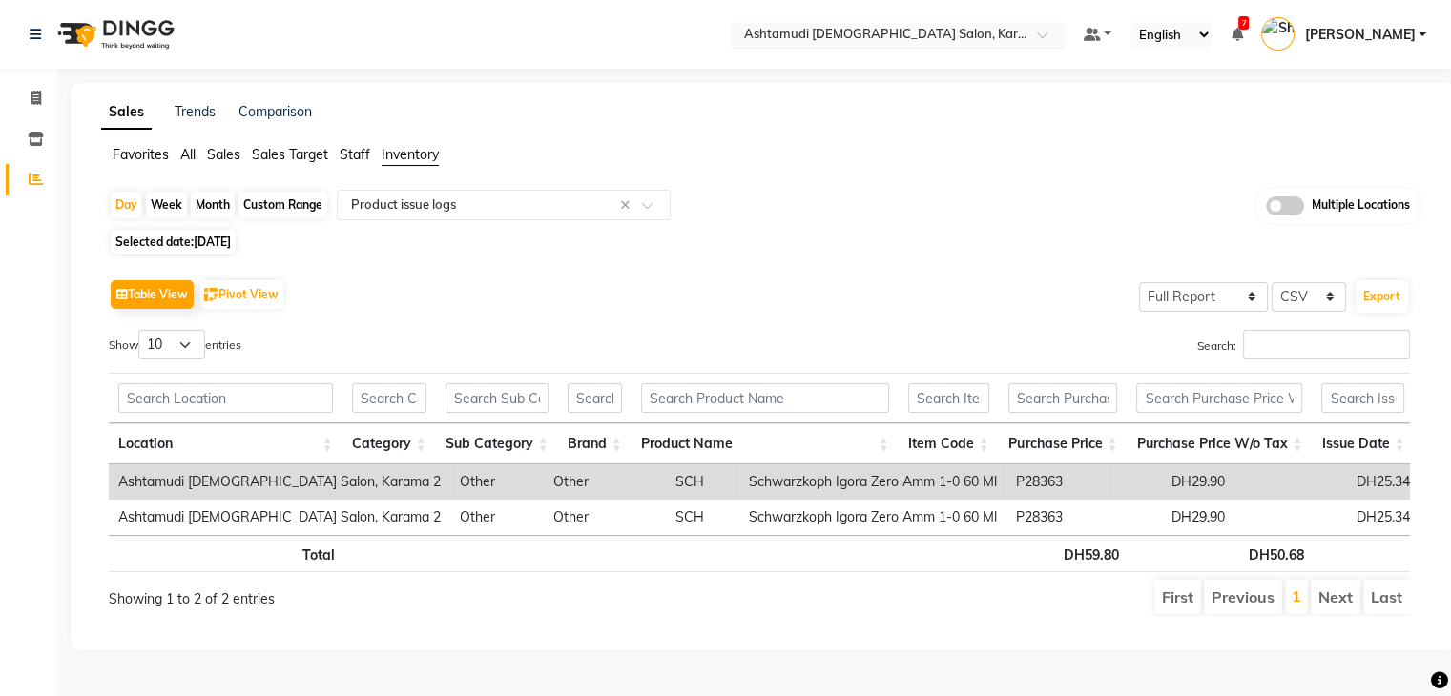
click at [1017, 35] on input "text" at bounding box center [878, 36] width 277 height 19
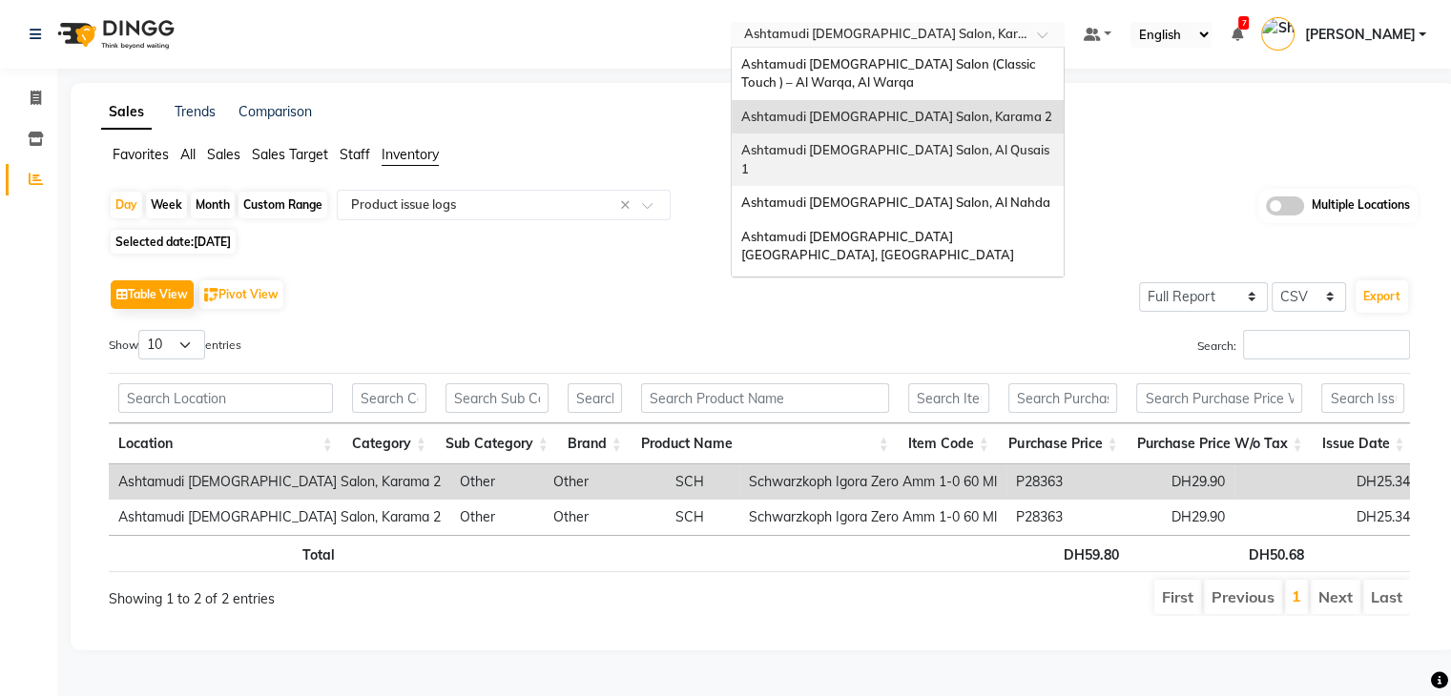
click at [985, 151] on span "Ashtamudi Ladies Salon, Al Qusais 1" at bounding box center [896, 159] width 311 height 34
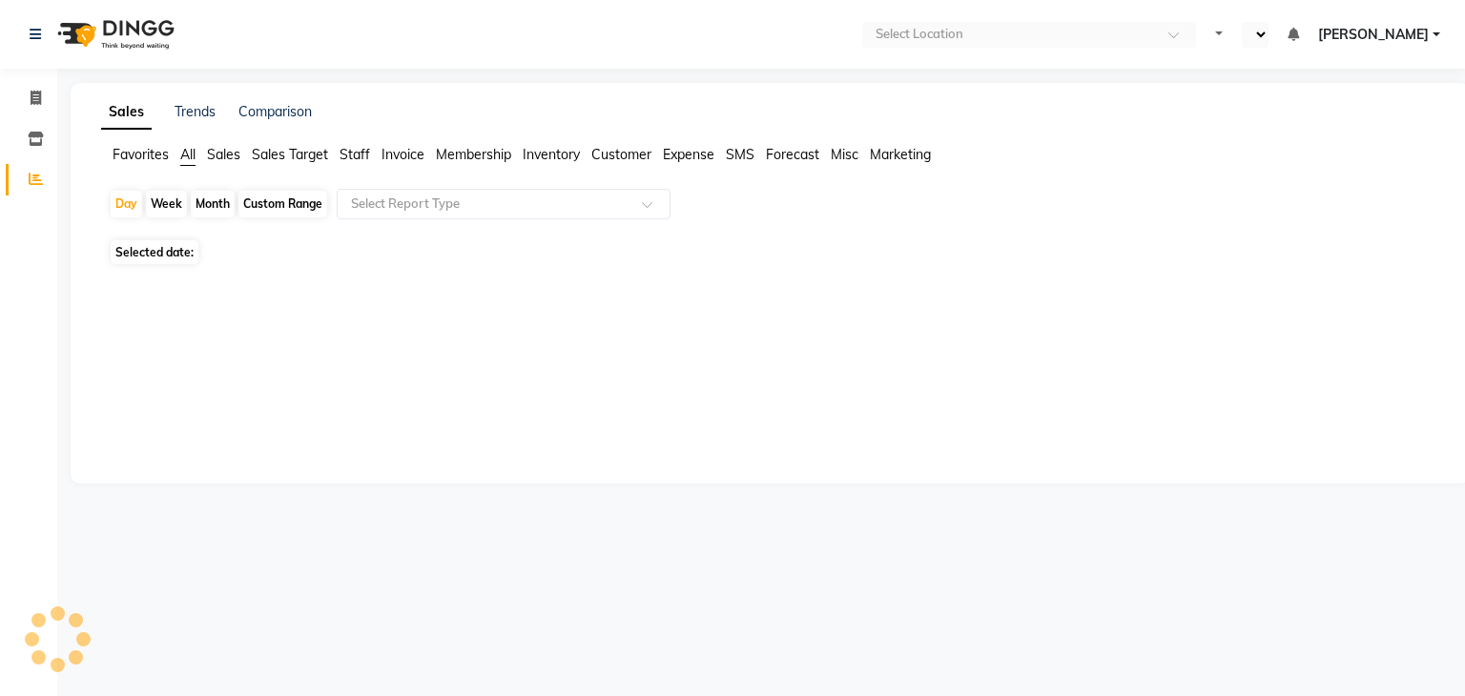
select select "en"
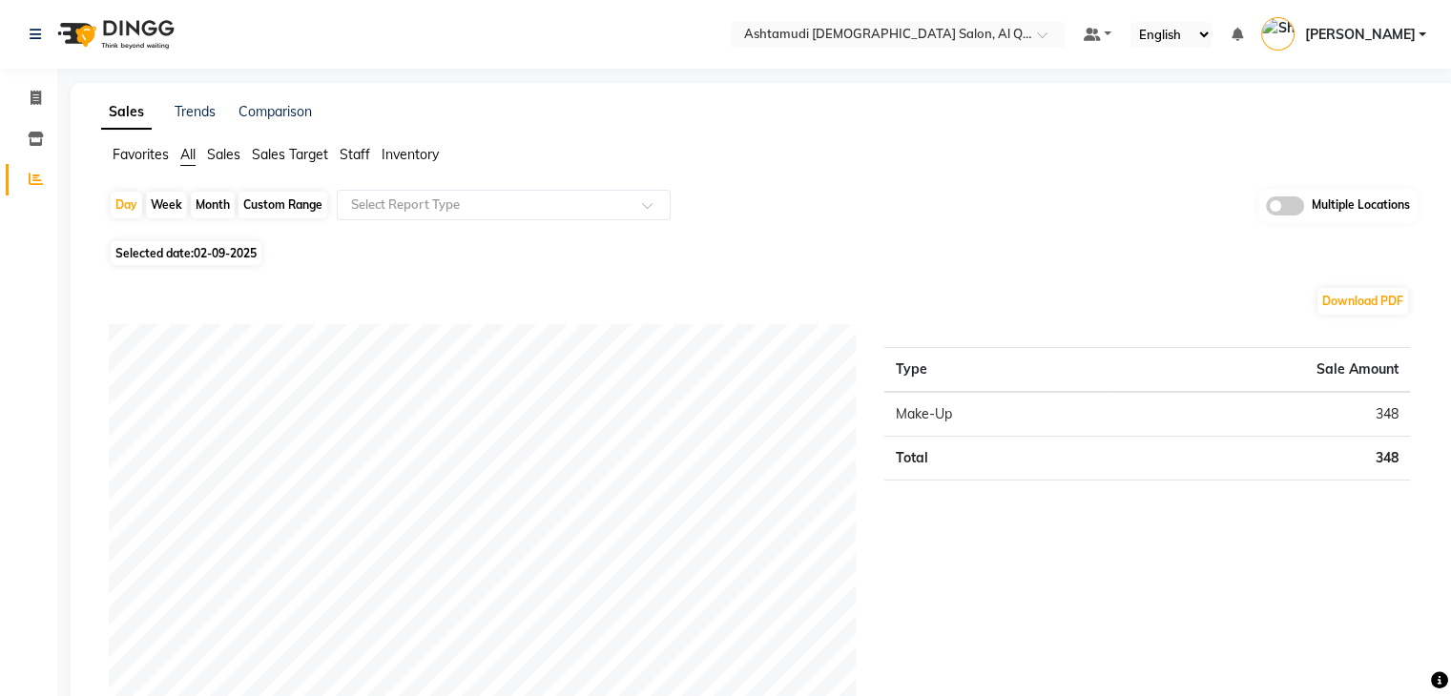
click at [398, 156] on span "Inventory" at bounding box center [410, 154] width 57 height 17
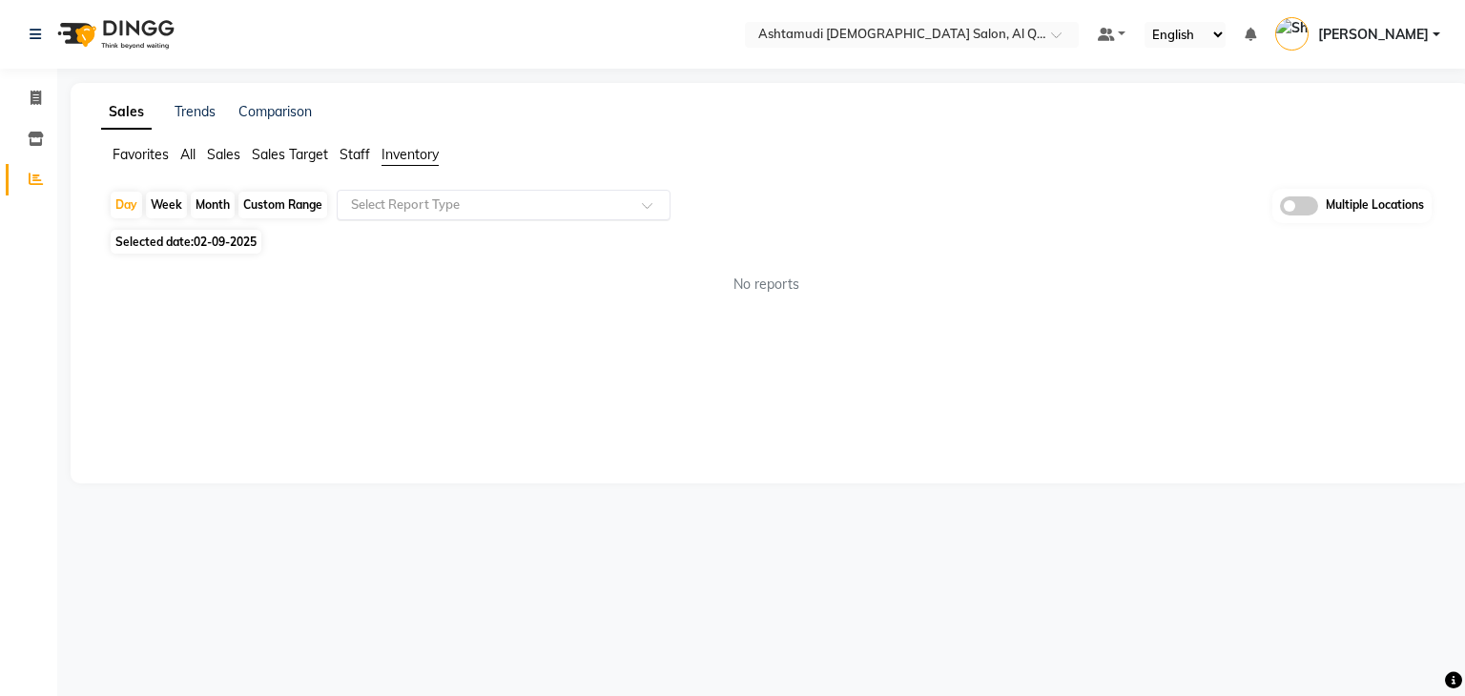
click at [416, 200] on input "text" at bounding box center [484, 205] width 275 height 19
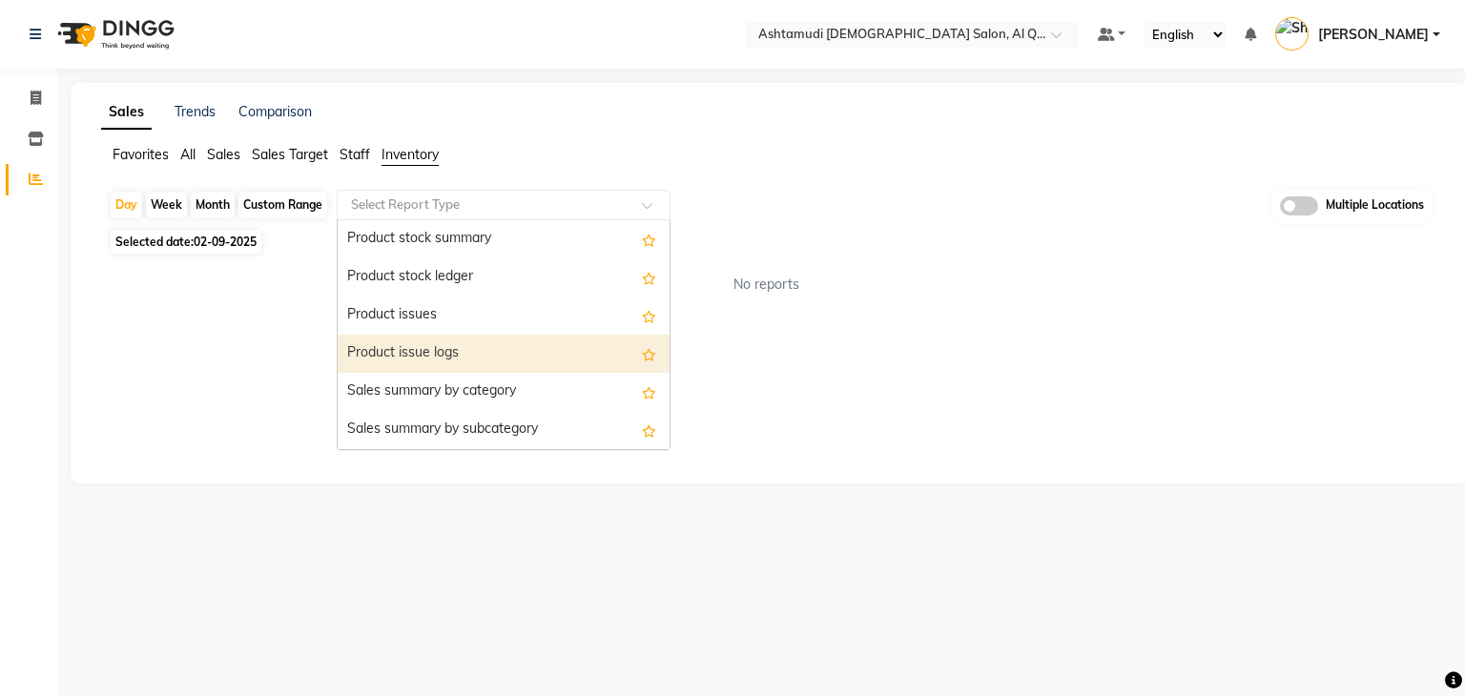
click at [423, 352] on div "Product issue logs" at bounding box center [504, 354] width 332 height 38
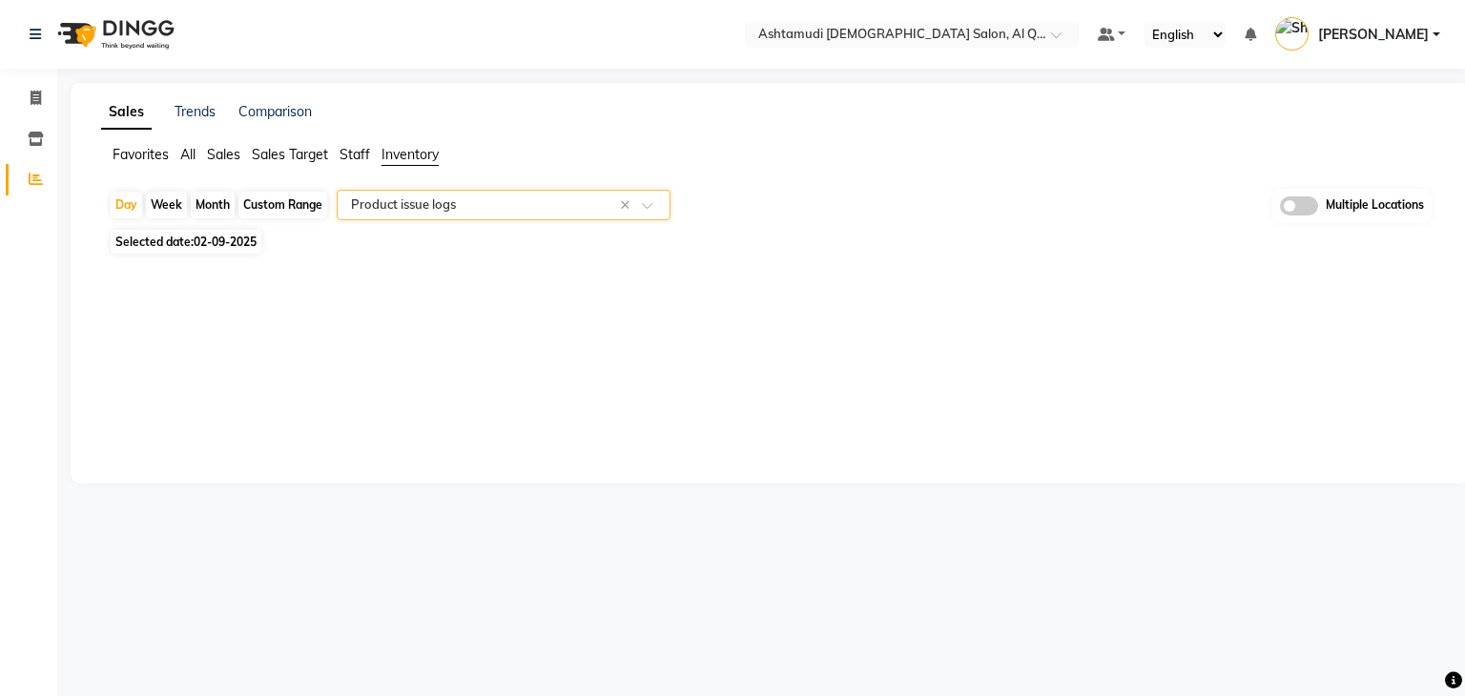
click at [149, 247] on span "Selected date: [DATE]" at bounding box center [186, 242] width 151 height 24
select select "9"
select select "2025"
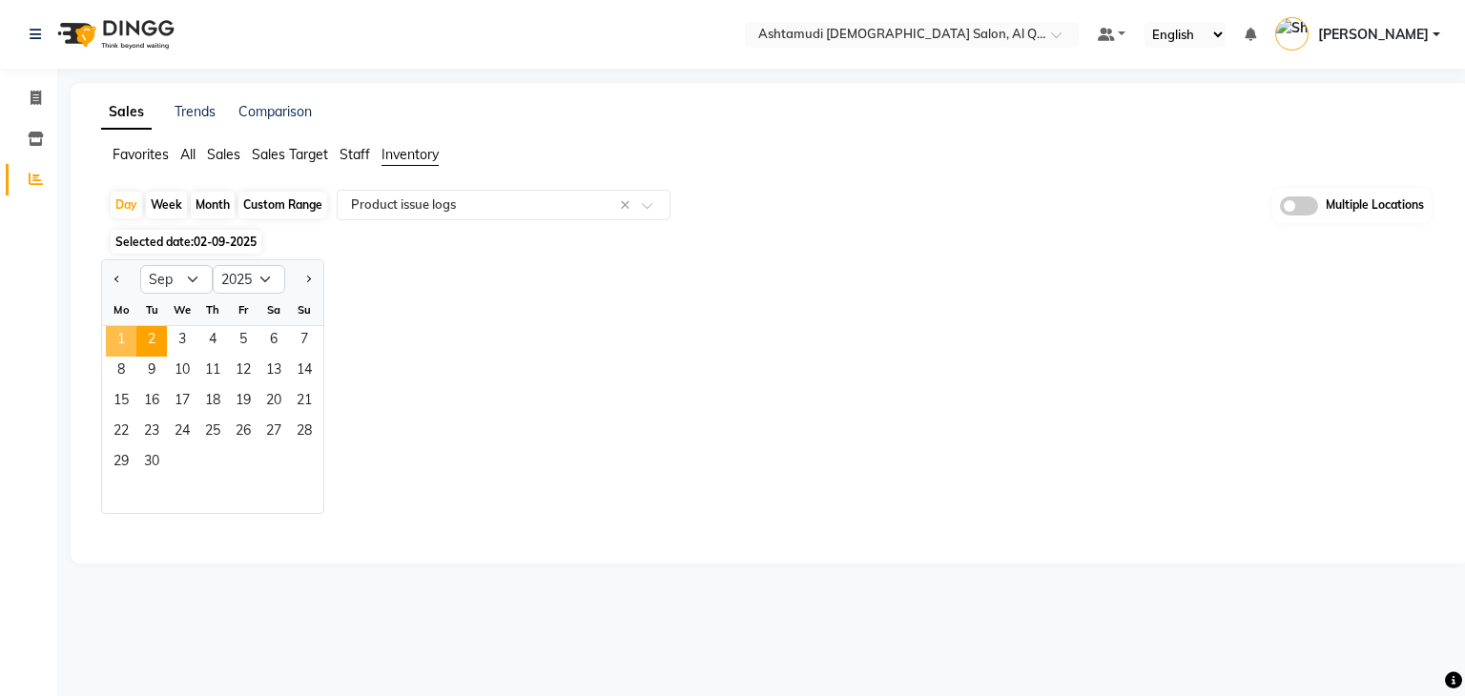
click at [124, 336] on span "1" at bounding box center [121, 341] width 31 height 31
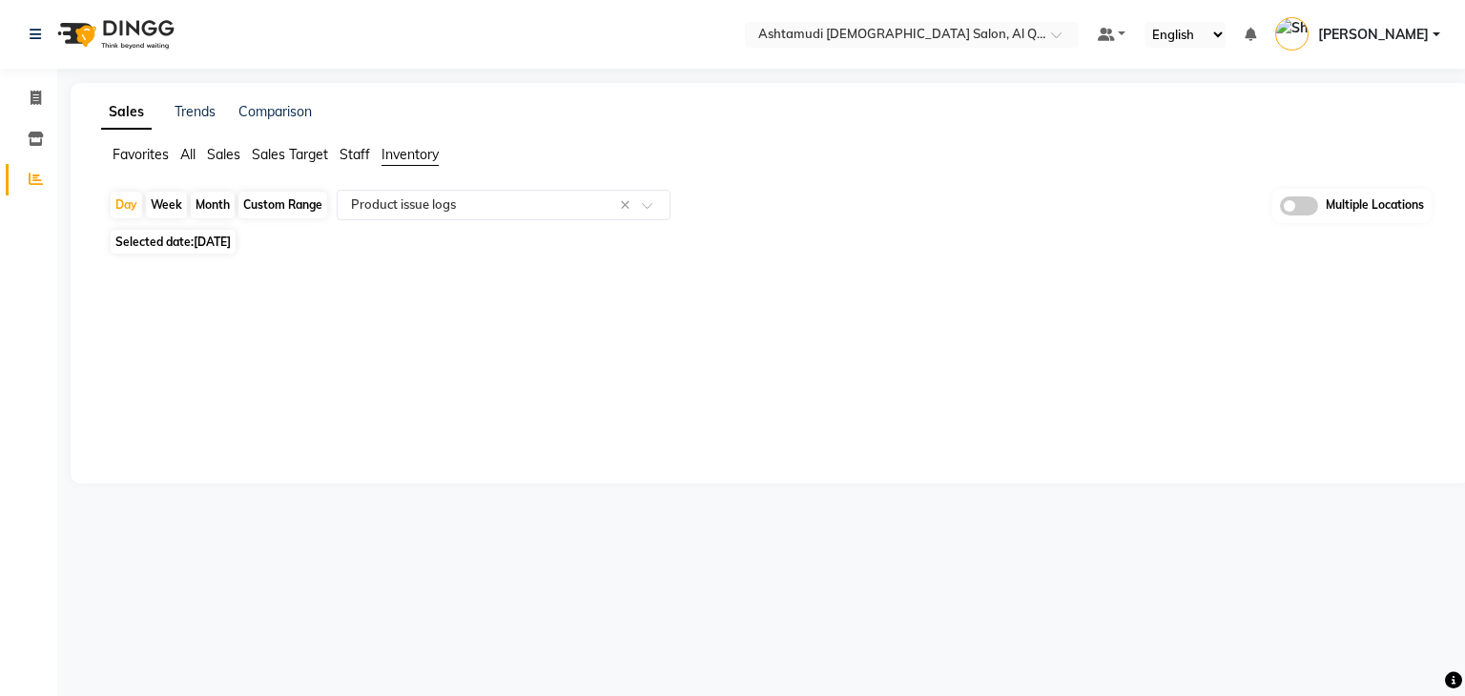
click at [180, 234] on span "Selected date: 01-09-2025" at bounding box center [173, 242] width 125 height 24
select select "9"
select select "2025"
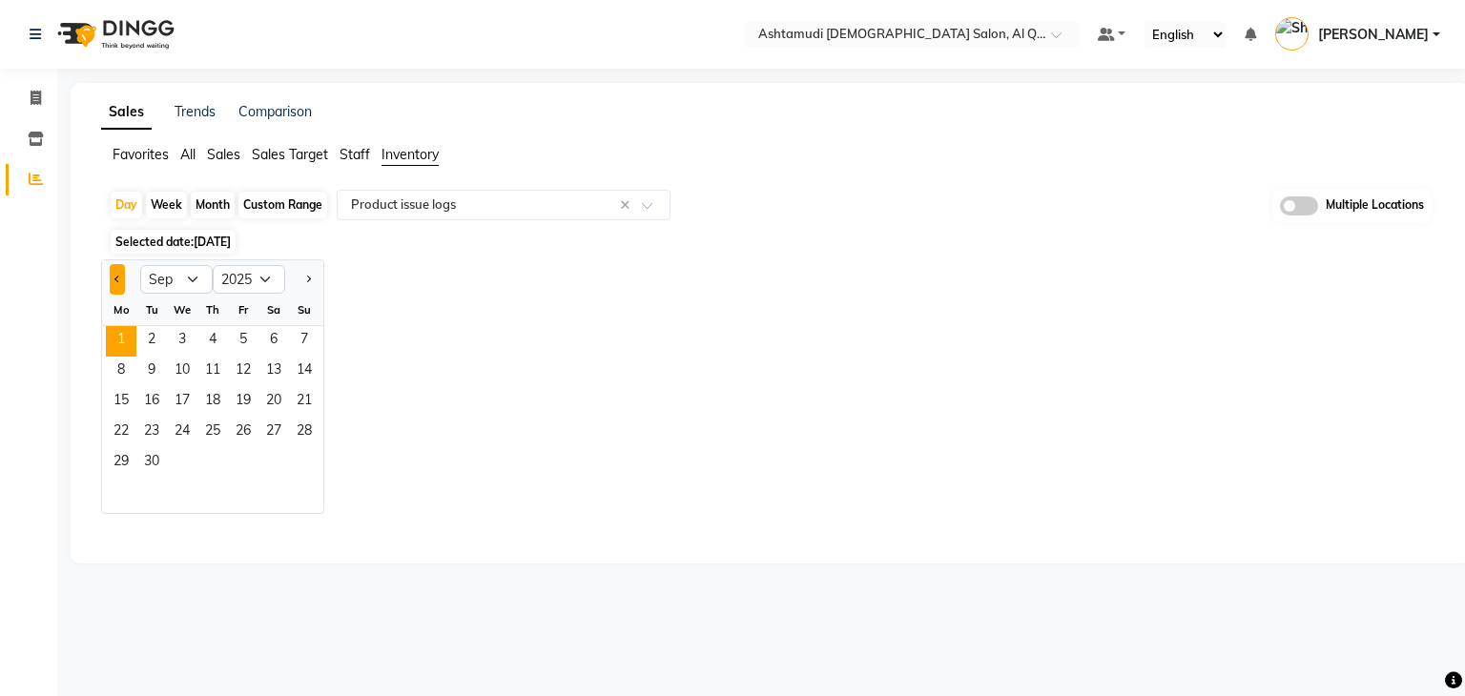
click at [123, 277] on button "Previous month" at bounding box center [117, 279] width 15 height 31
select select "8"
click at [315, 465] on span "31" at bounding box center [304, 463] width 31 height 31
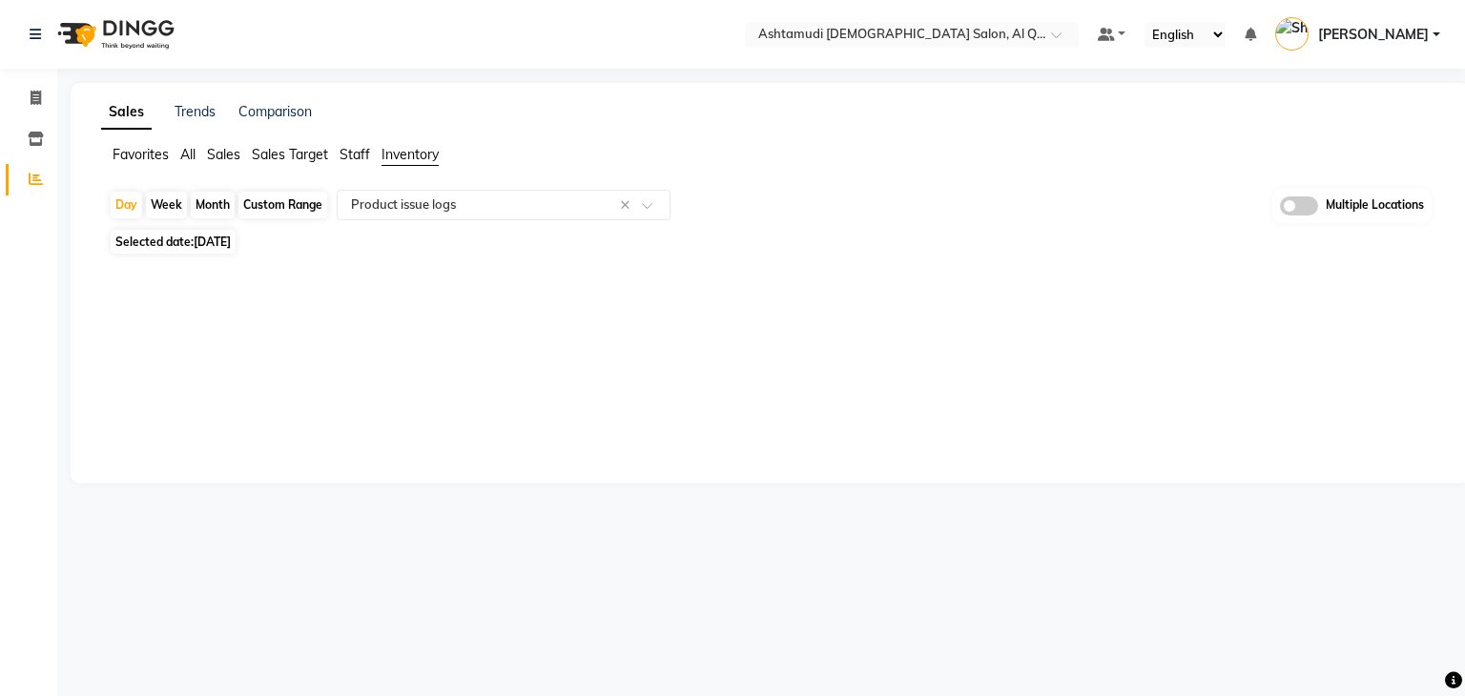
click at [221, 250] on span "Selected date: 31-08-2025" at bounding box center [173, 242] width 125 height 24
select select "8"
select select "2025"
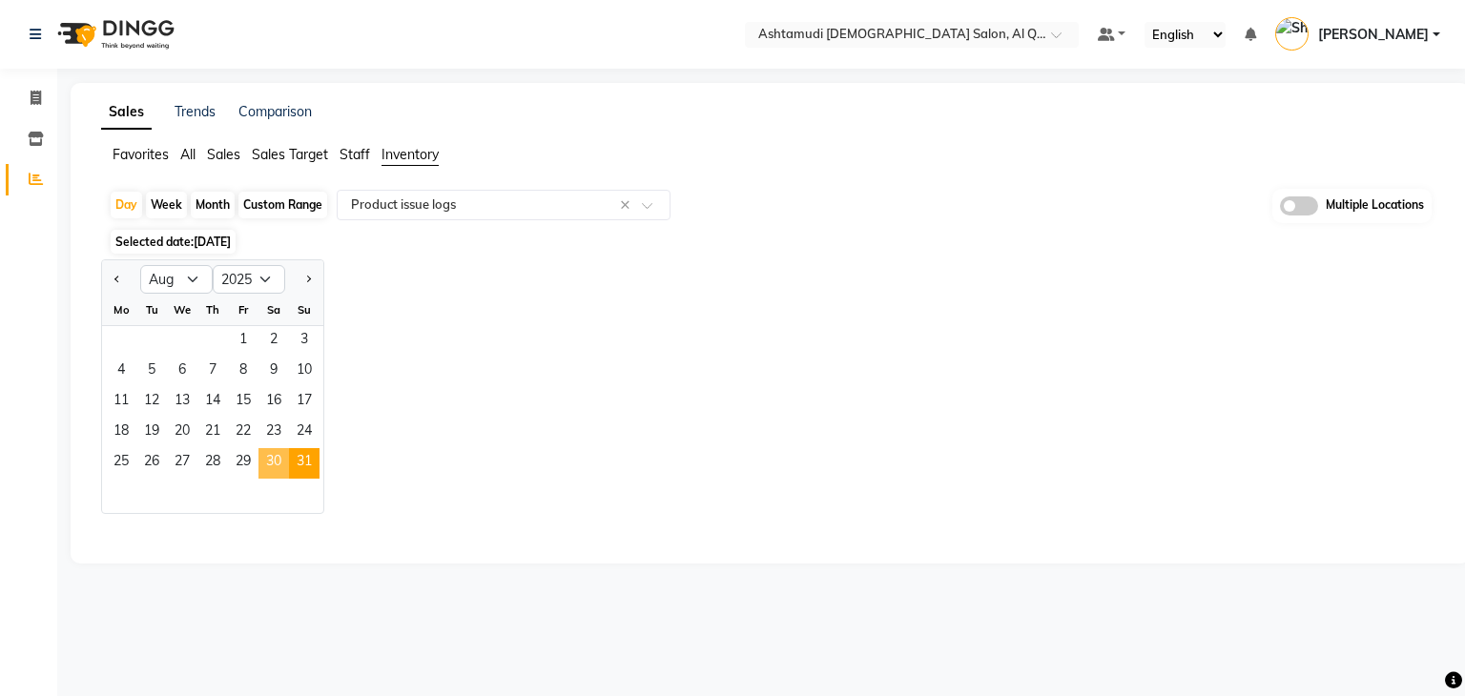
click at [273, 470] on span "30" at bounding box center [274, 463] width 31 height 31
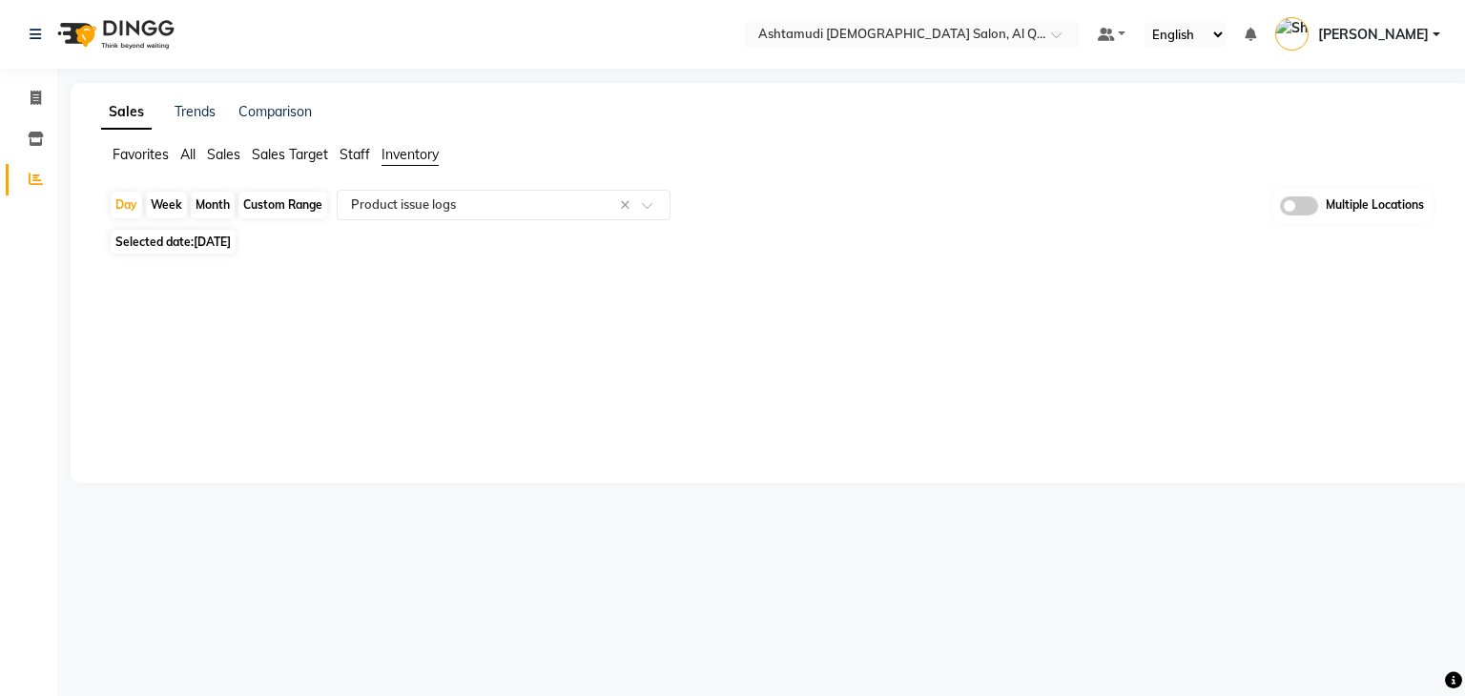
click at [192, 240] on span "Selected date: 30-08-2025" at bounding box center [173, 242] width 125 height 24
select select "8"
select select "2025"
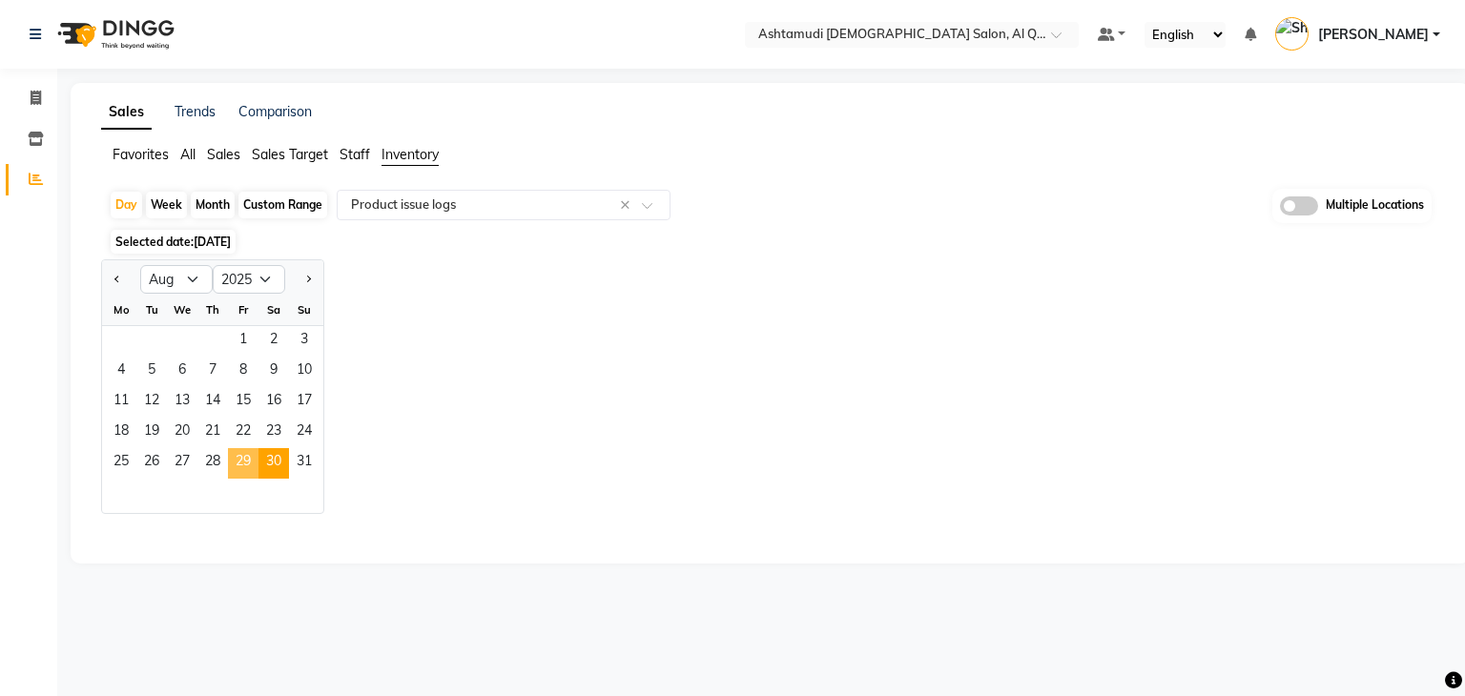
click at [240, 459] on span "29" at bounding box center [243, 463] width 31 height 31
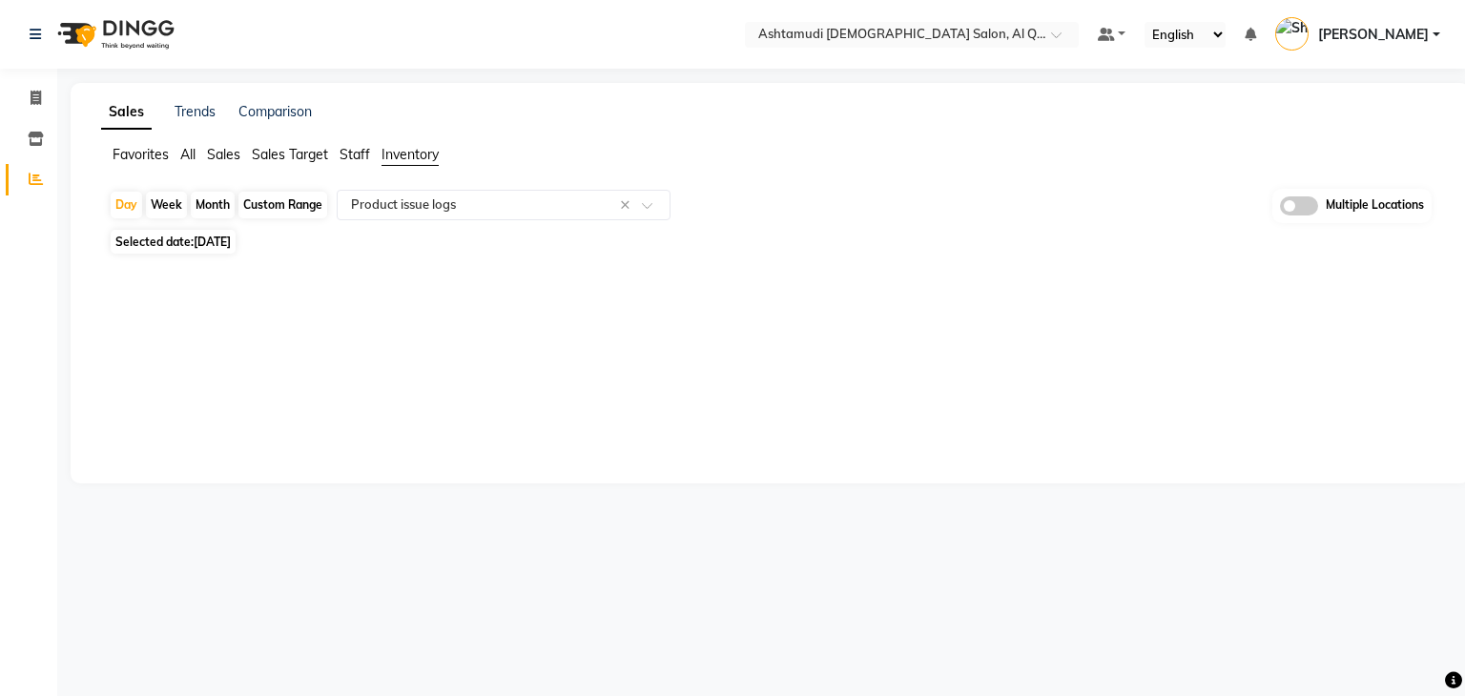
click at [208, 238] on span "29-08-2025" at bounding box center [212, 242] width 37 height 14
select select "8"
select select "2025"
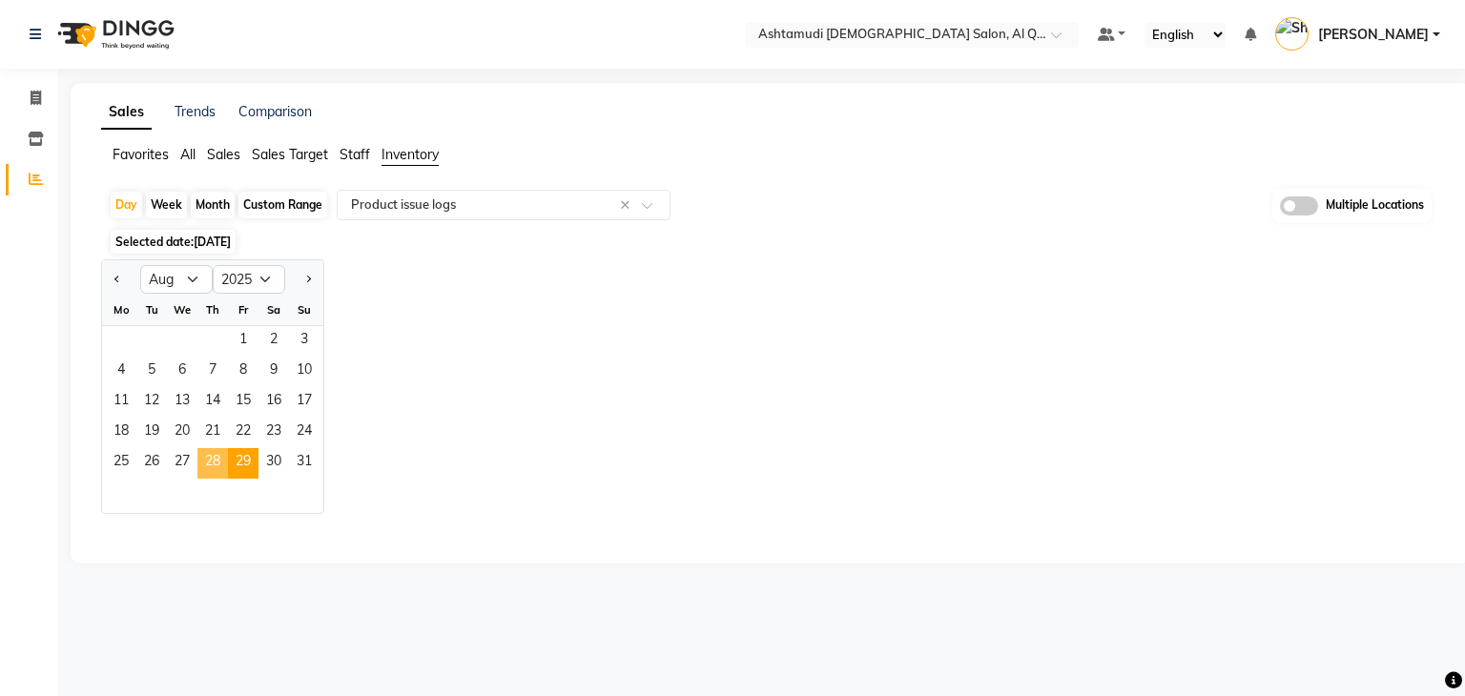
click at [214, 471] on span "28" at bounding box center [212, 463] width 31 height 31
select select "full_report"
select select "csv"
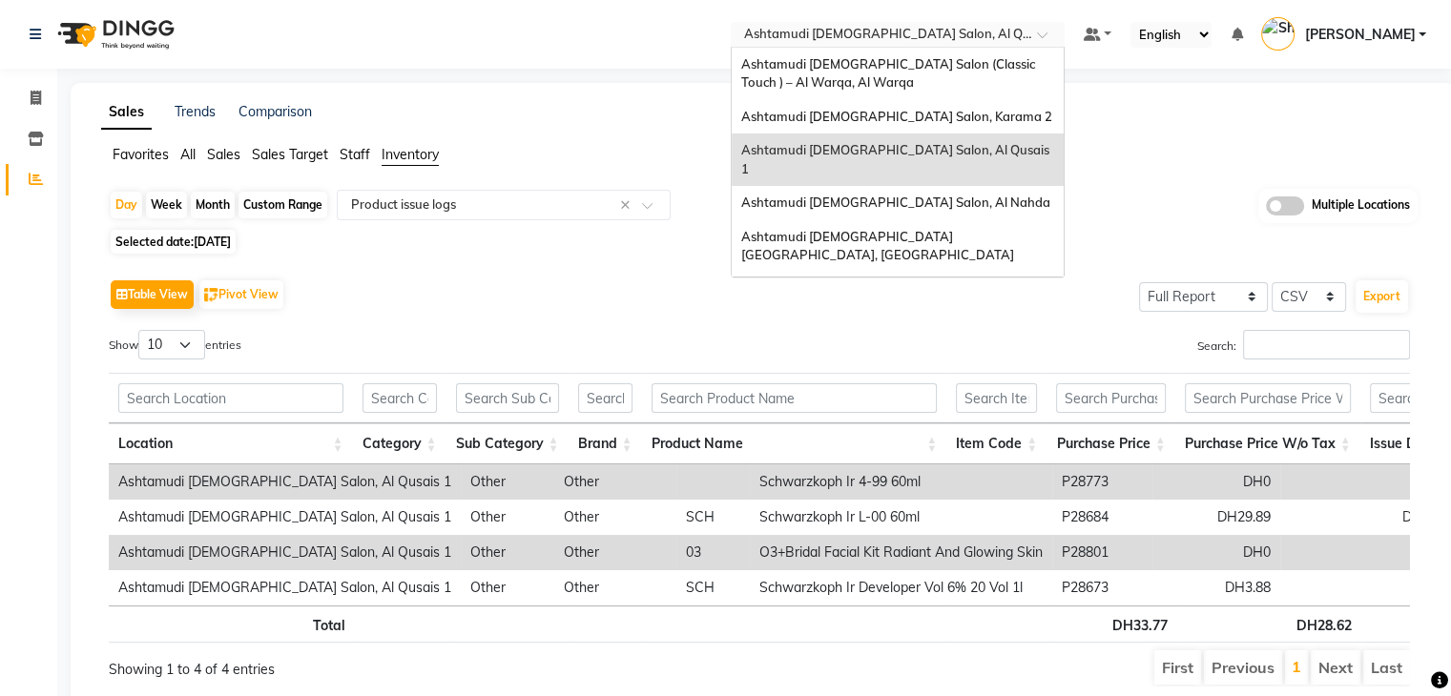
click at [958, 27] on input "text" at bounding box center [878, 36] width 277 height 19
click at [954, 195] on span "Ashtamudi Ladies Salon, Al Nahda" at bounding box center [895, 202] width 309 height 15
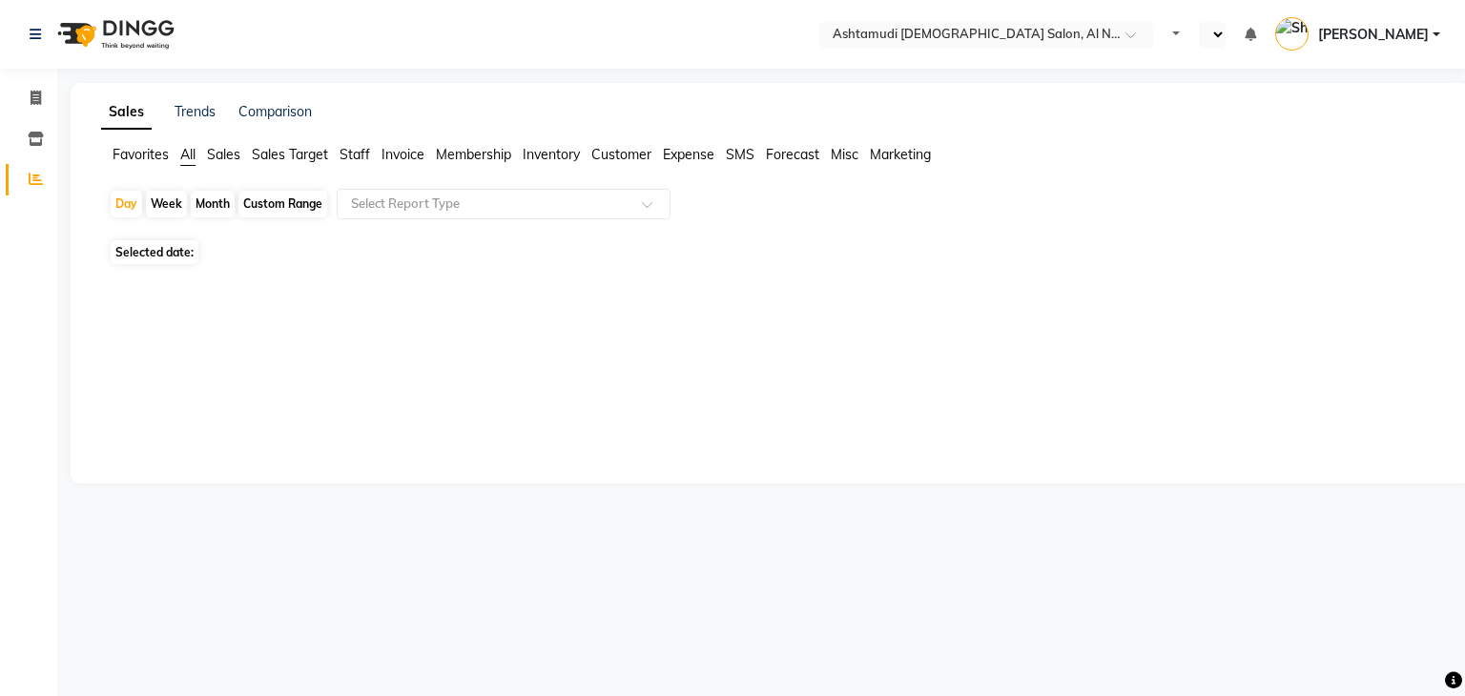
select select "en"
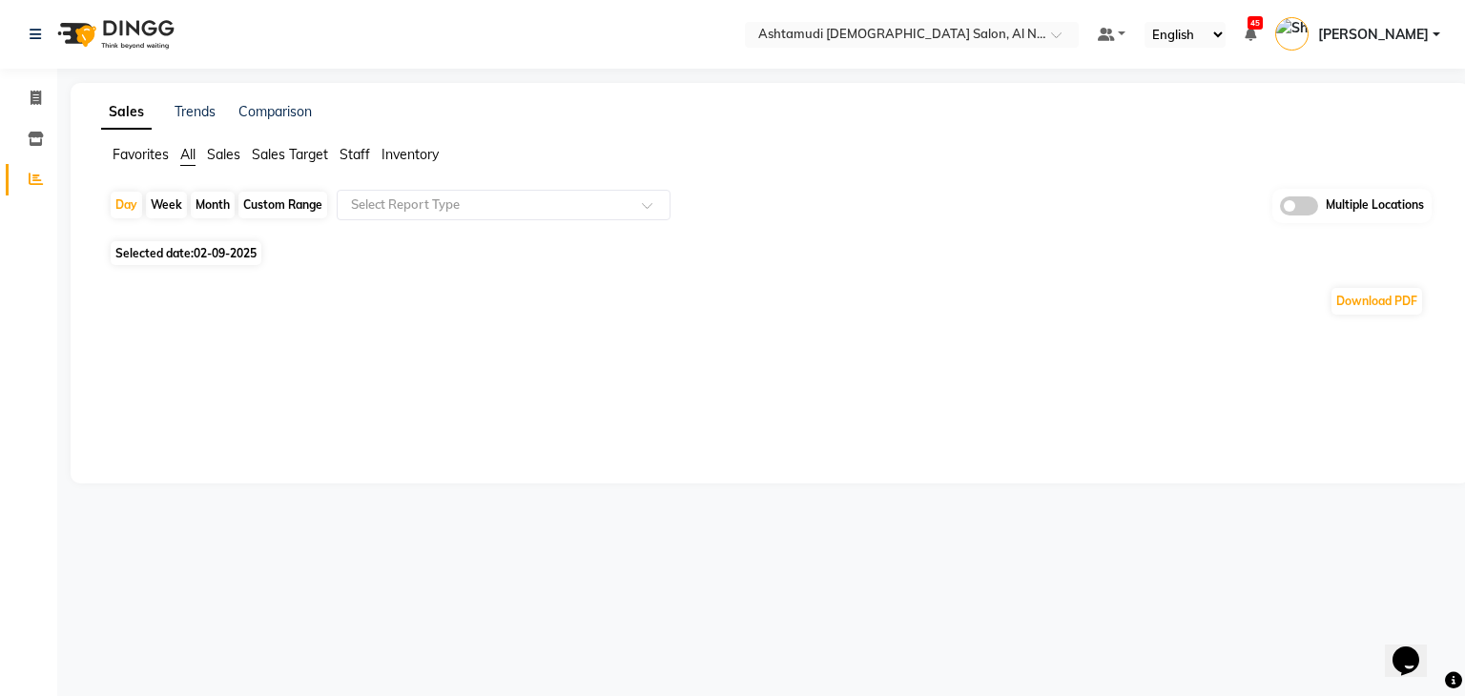
click at [427, 154] on span "Inventory" at bounding box center [410, 154] width 57 height 17
click at [427, 207] on input "text" at bounding box center [484, 205] width 275 height 19
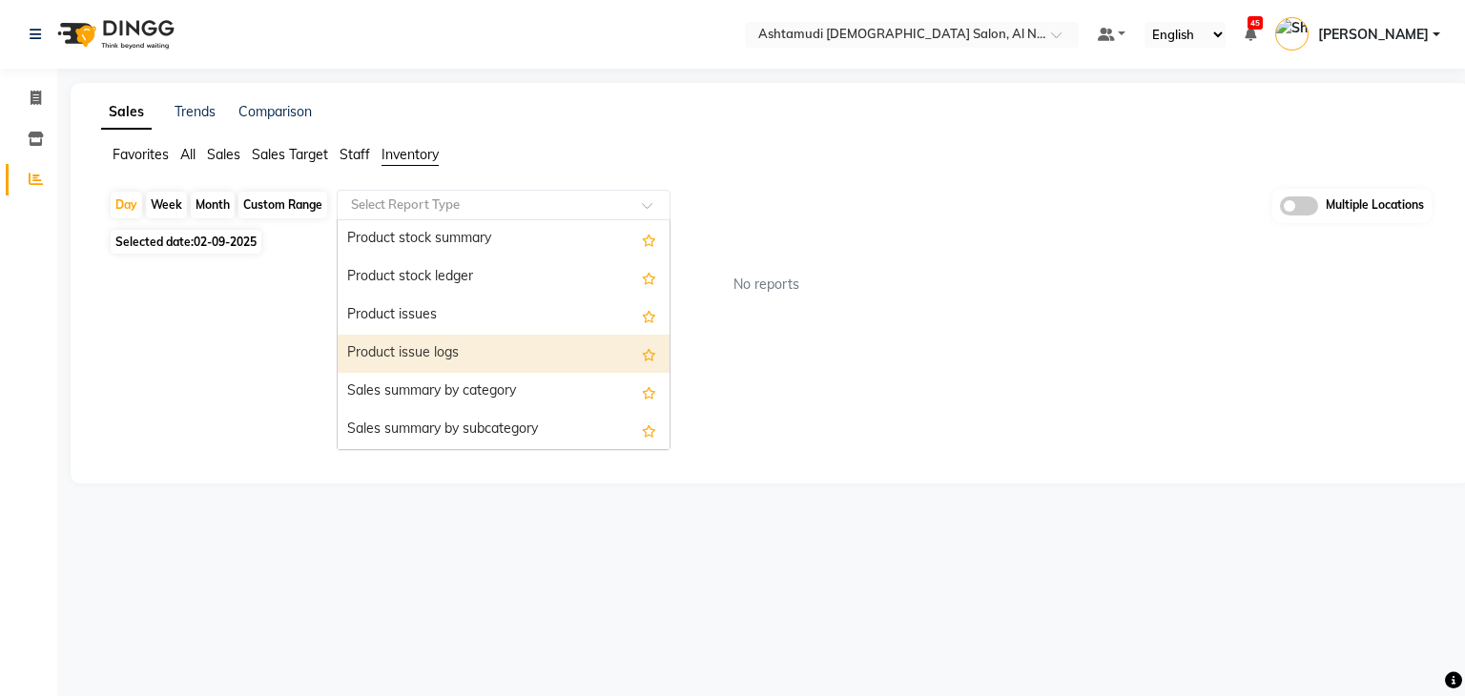
click at [405, 352] on div "Product issue logs" at bounding box center [504, 354] width 332 height 38
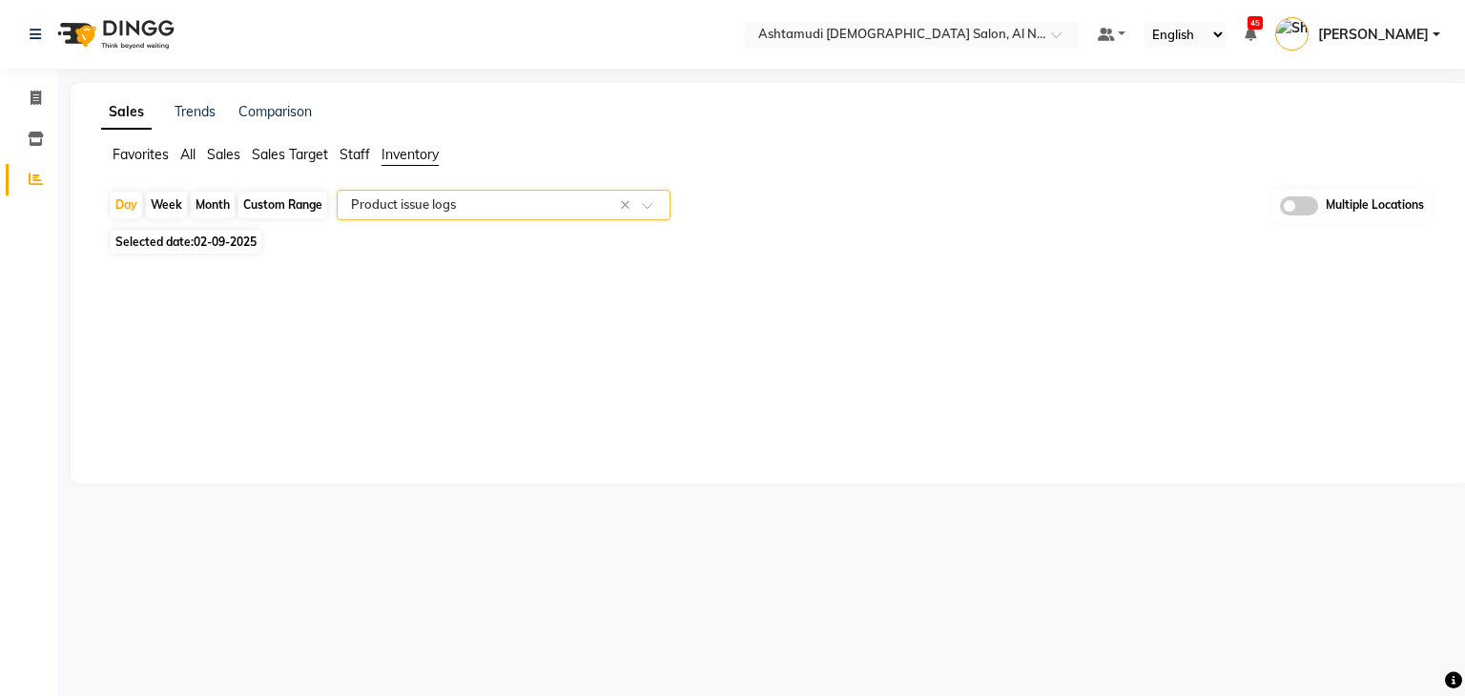
click at [192, 240] on span "Selected date: [DATE]" at bounding box center [186, 242] width 151 height 24
select select "9"
select select "2025"
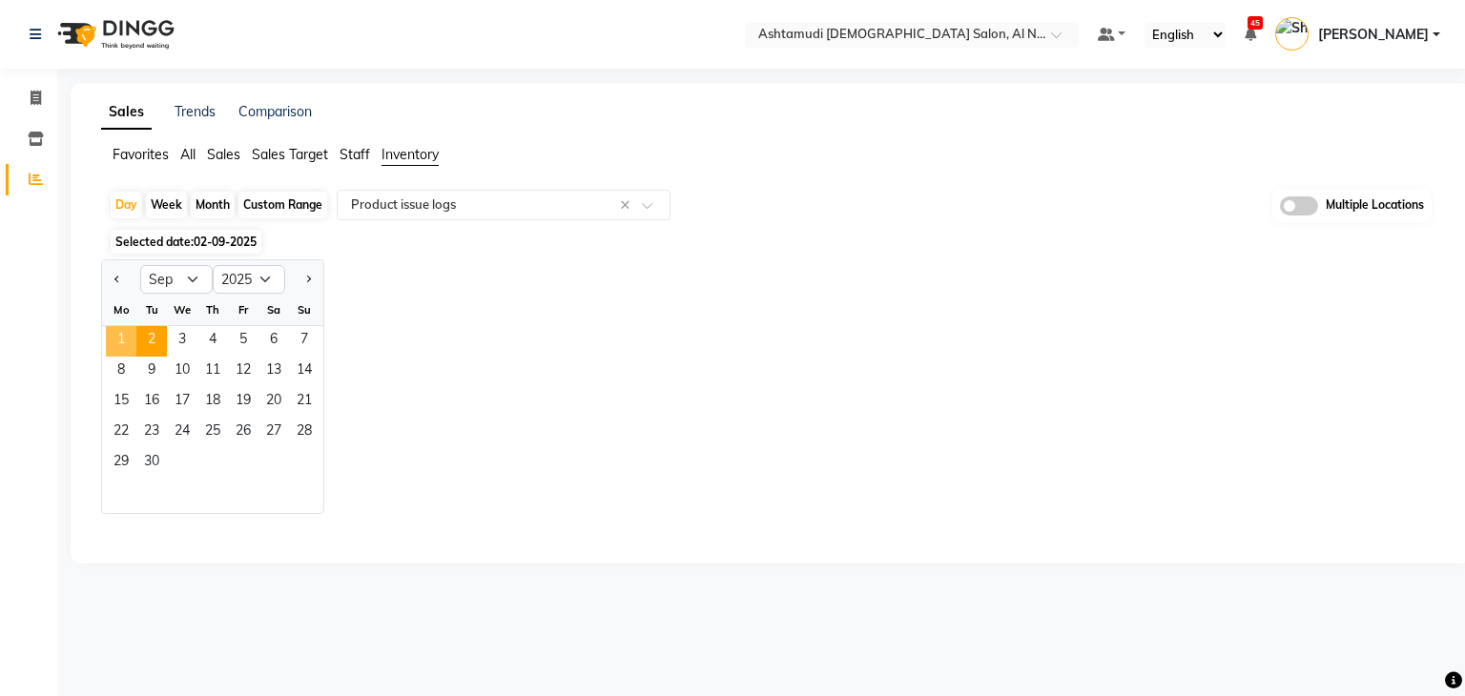
click at [121, 337] on span "1" at bounding box center [121, 341] width 31 height 31
select select "full_report"
select select "csv"
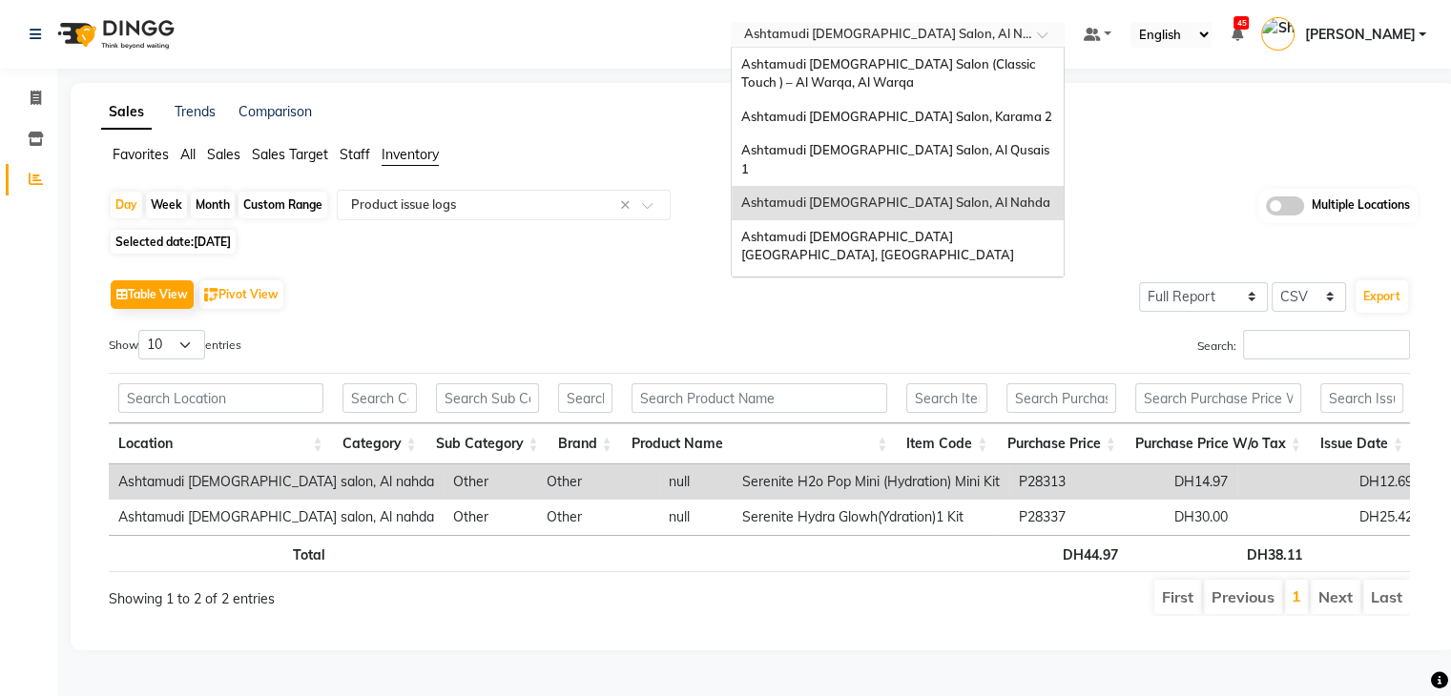
click at [955, 30] on input "text" at bounding box center [878, 36] width 277 height 19
click at [943, 220] on div "Ashtamudi [DEMOGRAPHIC_DATA] [GEOGRAPHIC_DATA], [GEOGRAPHIC_DATA]" at bounding box center [898, 246] width 332 height 52
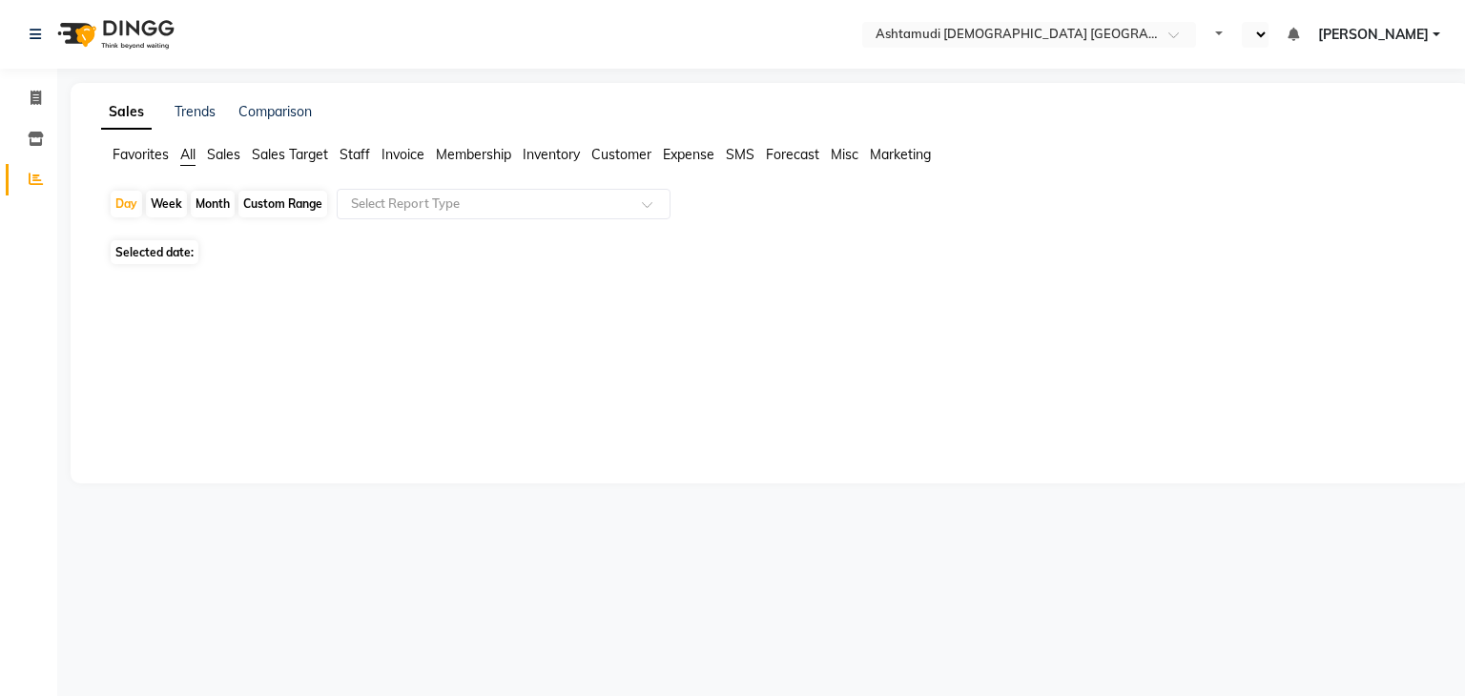
select select "en"
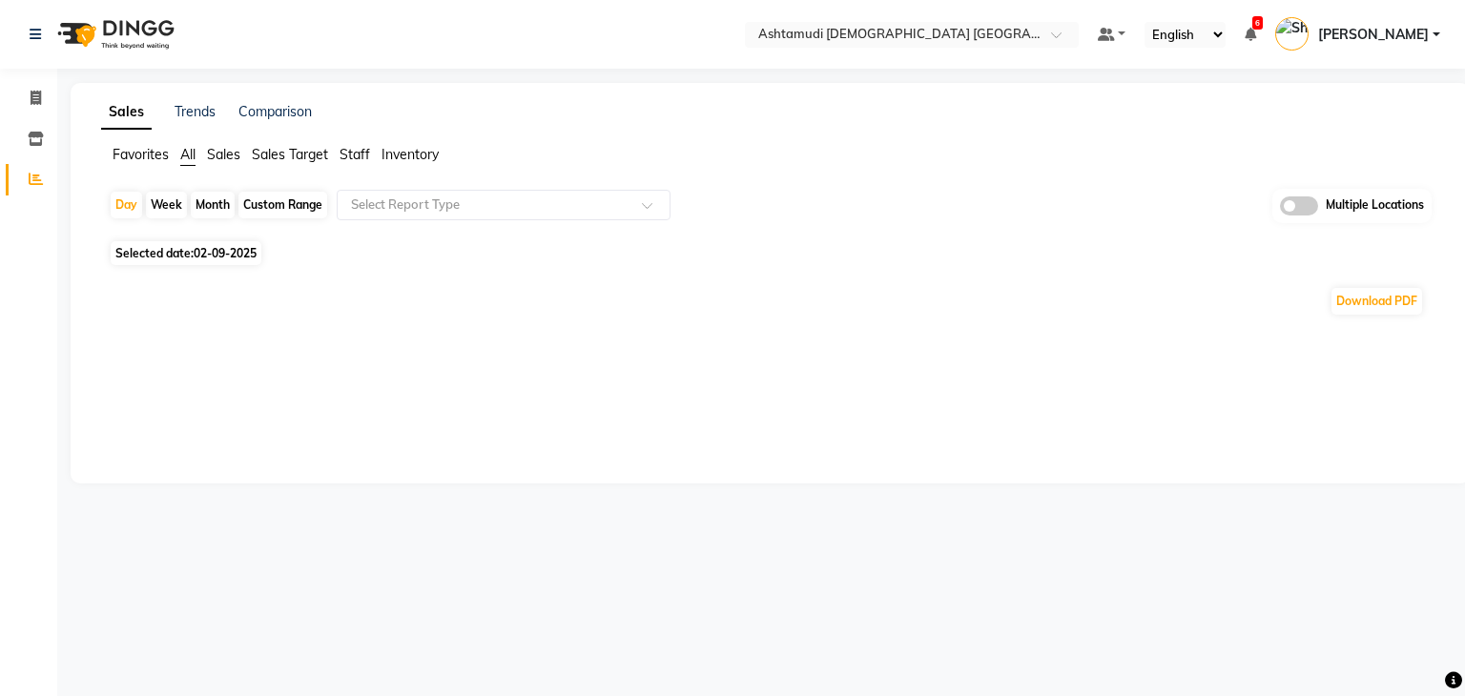
click at [412, 165] on ul "Favorites All Sales Sales Target Staff Inventory" at bounding box center [770, 155] width 1338 height 21
click at [412, 154] on span "Inventory" at bounding box center [410, 154] width 57 height 17
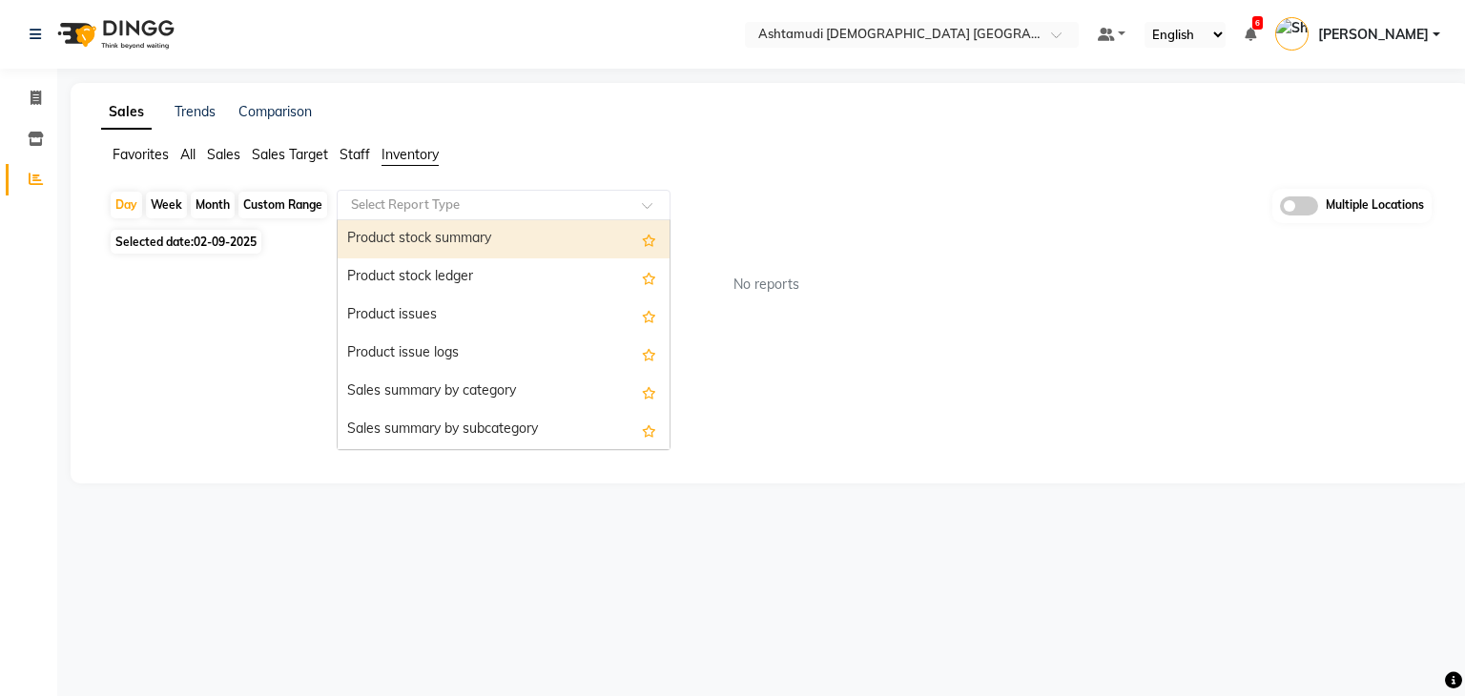
click at [405, 206] on input "text" at bounding box center [484, 205] width 275 height 19
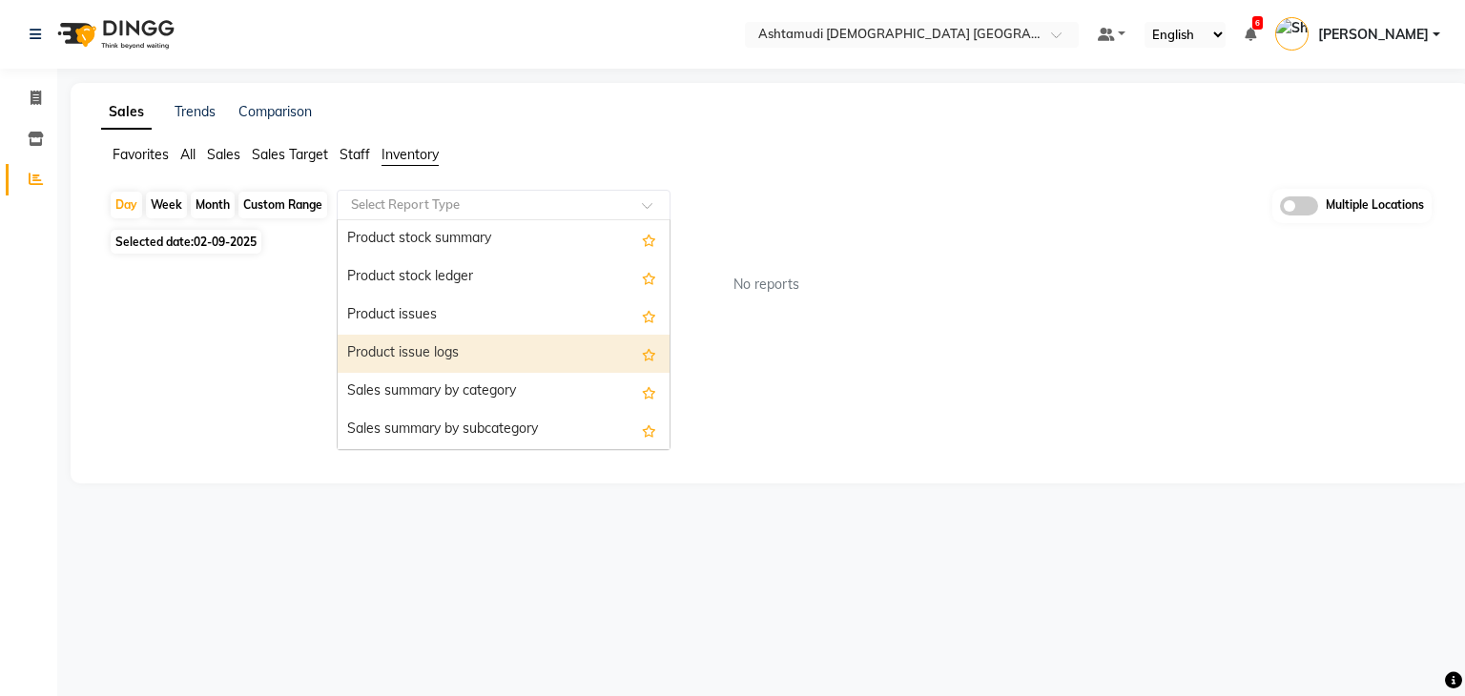
click at [409, 360] on div "Product issue logs" at bounding box center [504, 354] width 332 height 38
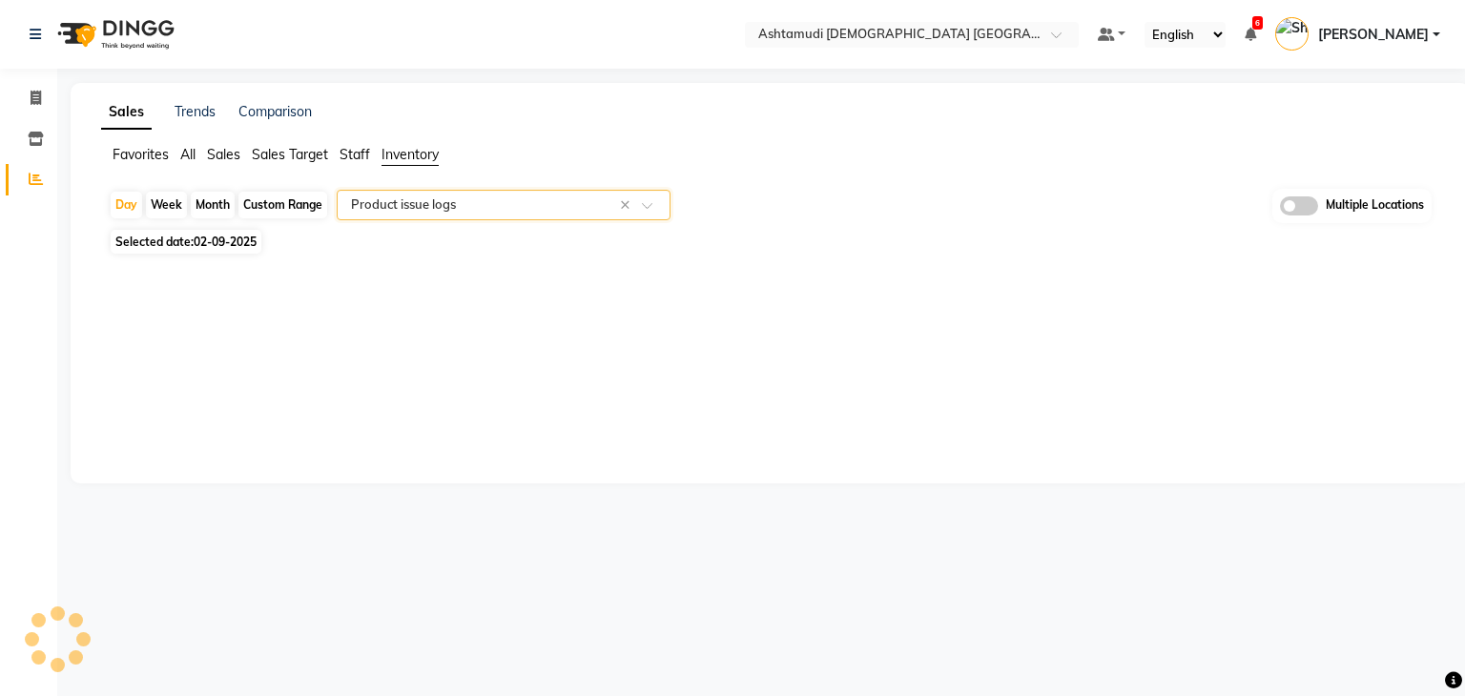
click at [195, 252] on span "Selected date: [DATE]" at bounding box center [186, 242] width 151 height 24
select select "9"
select select "2025"
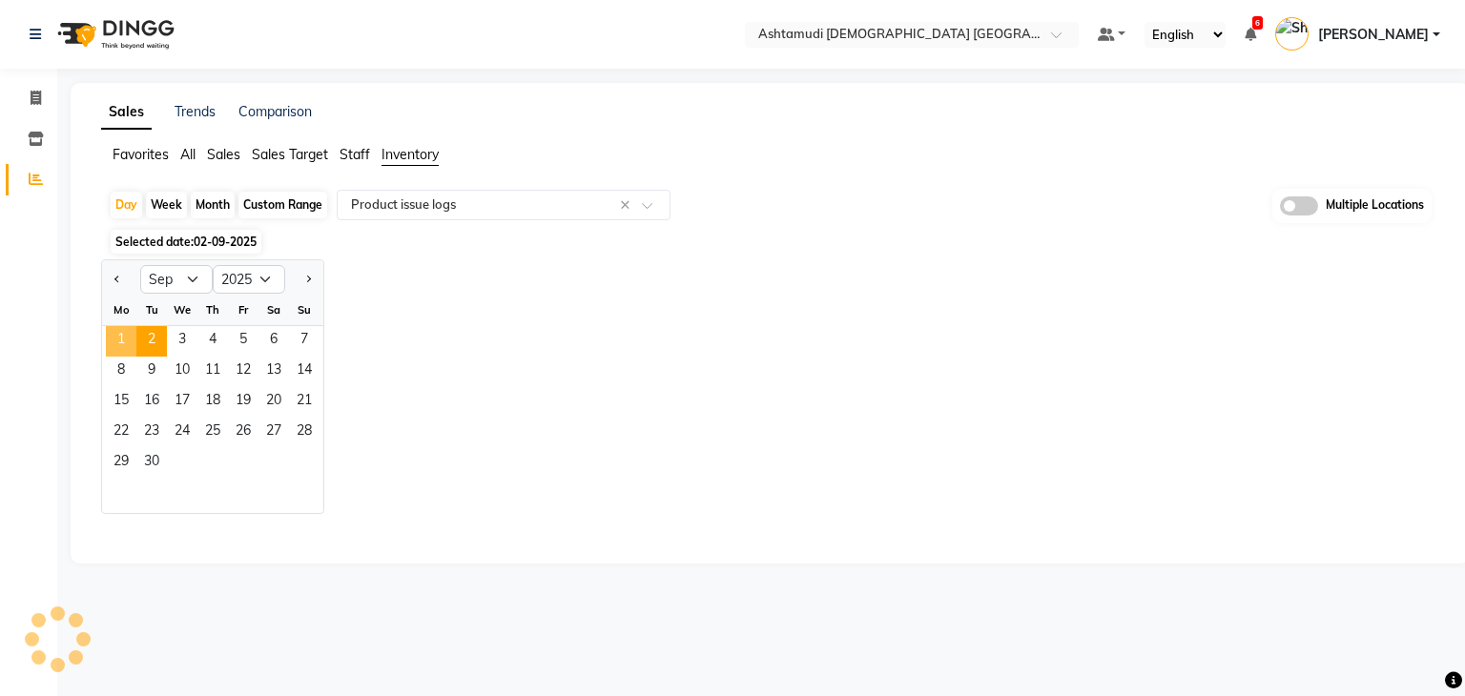
click at [121, 343] on span "1" at bounding box center [121, 341] width 31 height 31
select select "full_report"
select select "csv"
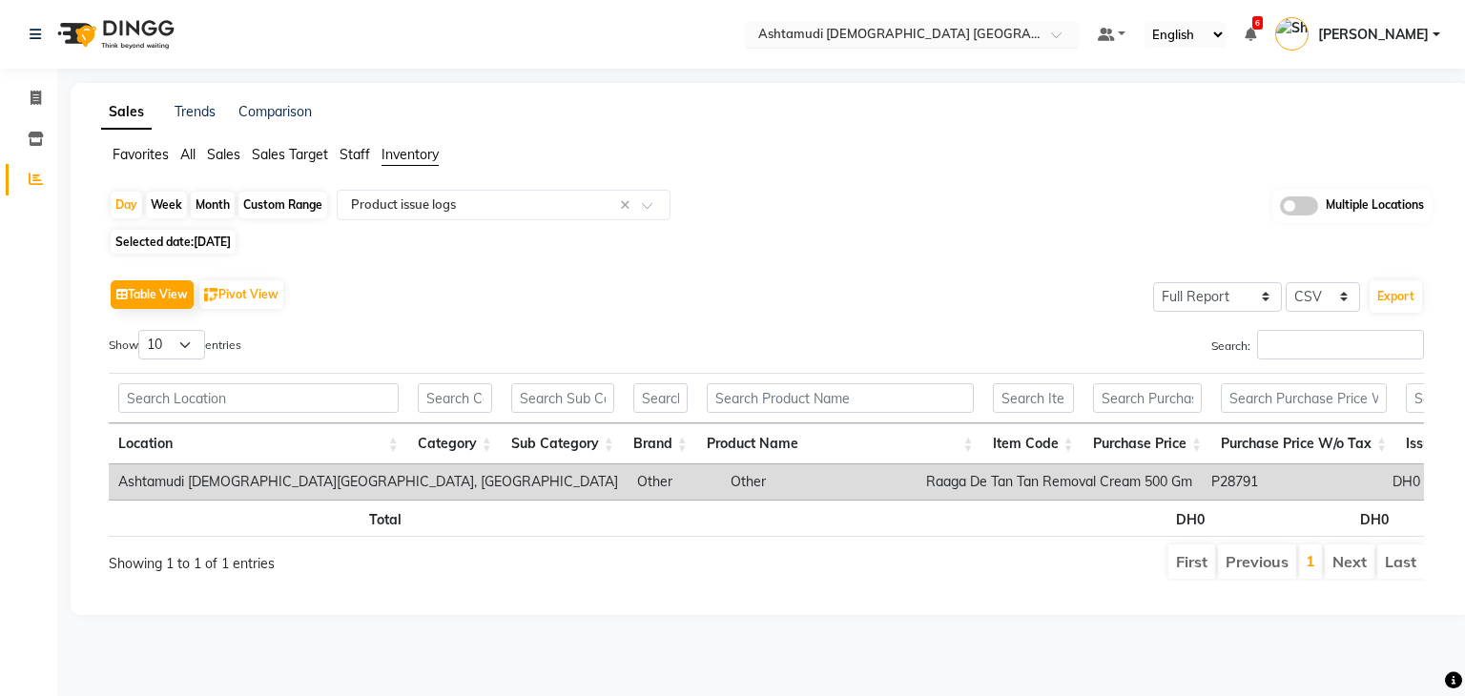
click at [1031, 39] on input "text" at bounding box center [893, 36] width 277 height 19
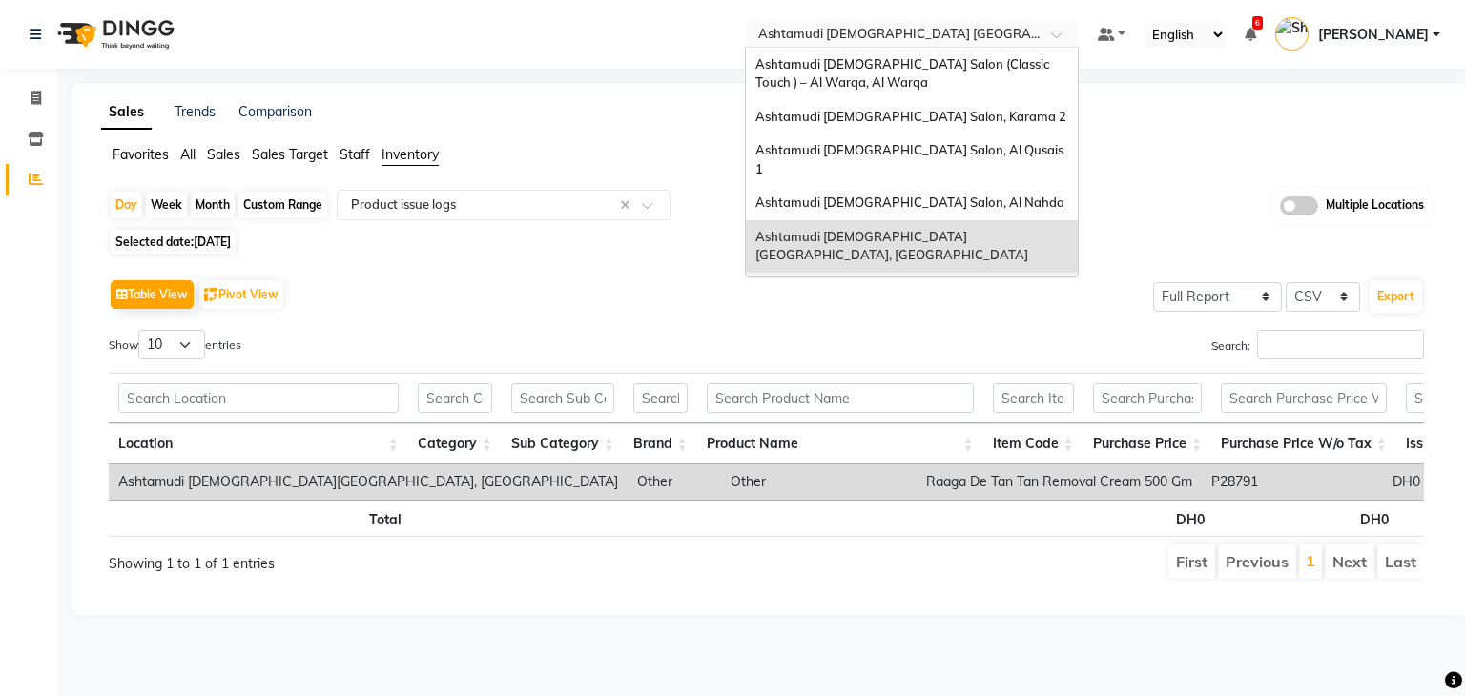
click at [1005, 273] on div "Ashtamudi [DEMOGRAPHIC_DATA] Salon - Al Karama, [GEOGRAPHIC_DATA] -[GEOGRAPHIC_…" at bounding box center [912, 309] width 332 height 72
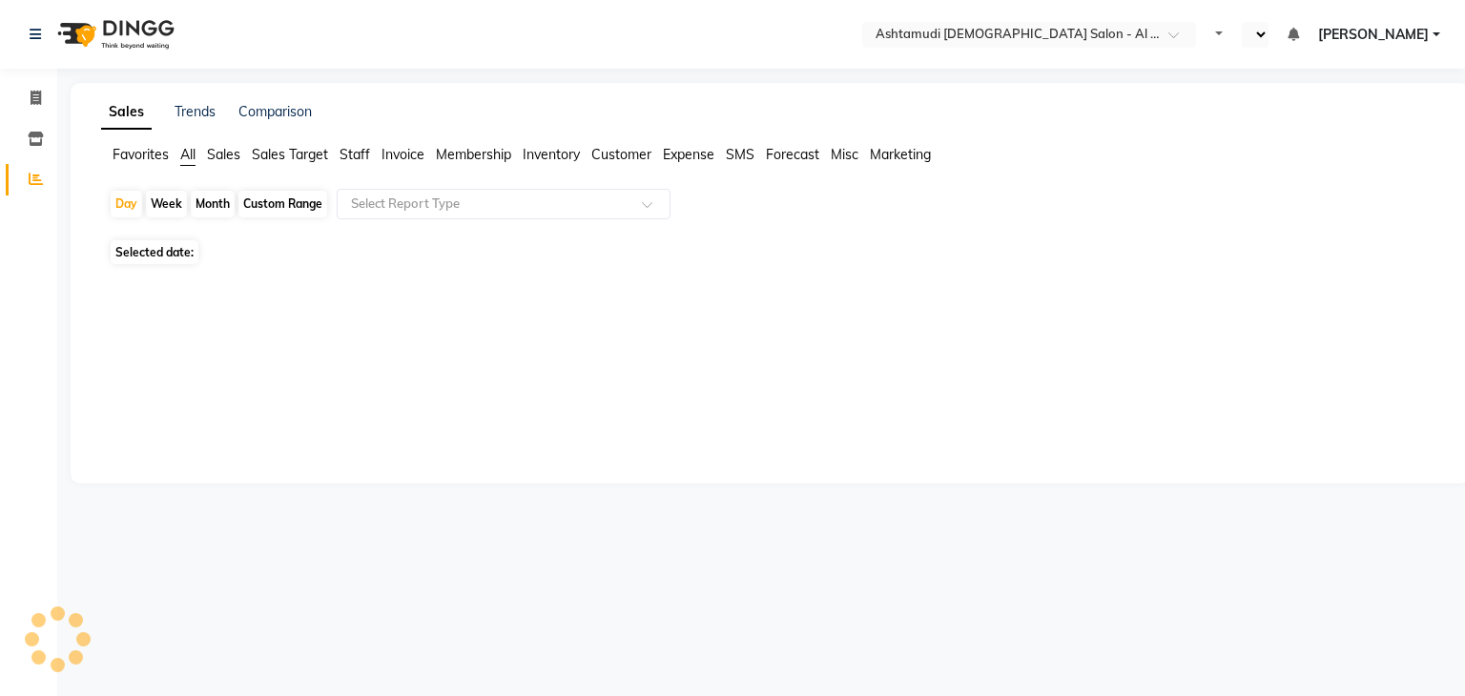
select select "en"
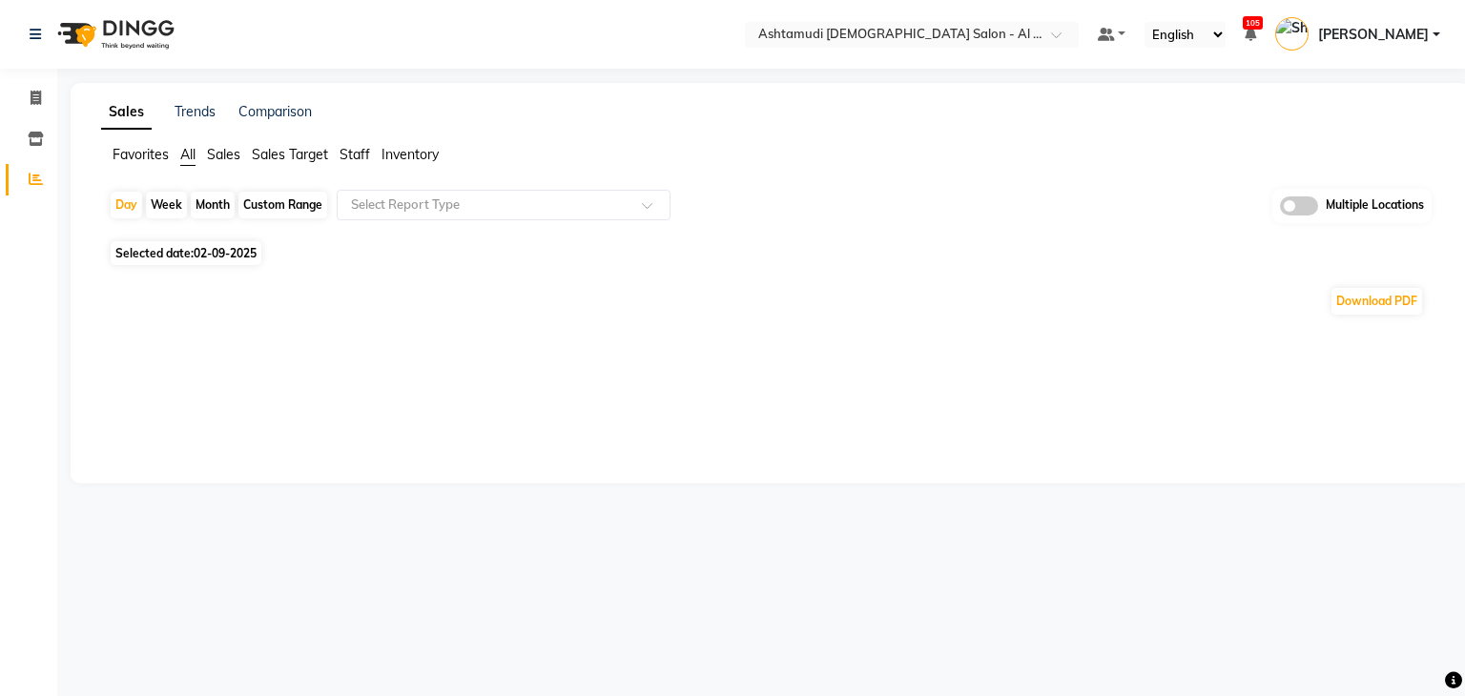
click at [425, 154] on span "Inventory" at bounding box center [410, 154] width 57 height 17
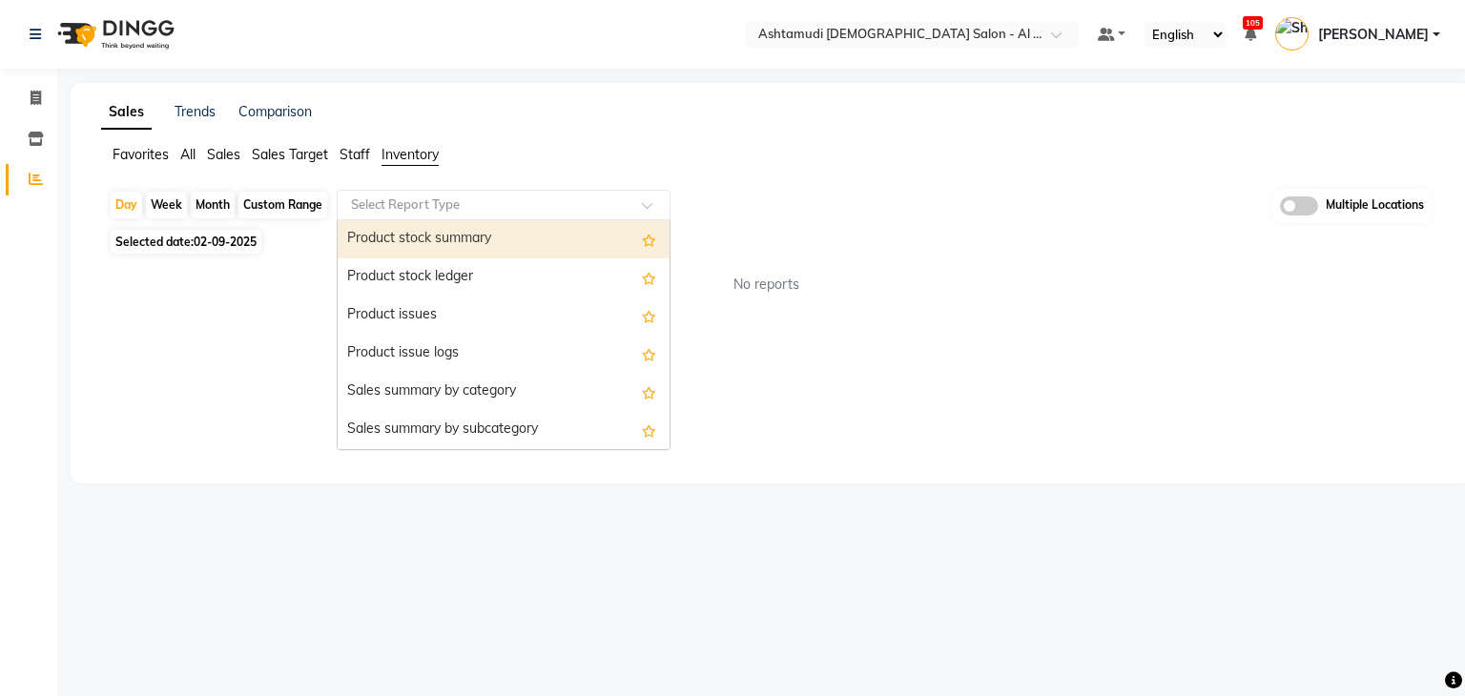
click at [426, 199] on input "text" at bounding box center [484, 205] width 275 height 19
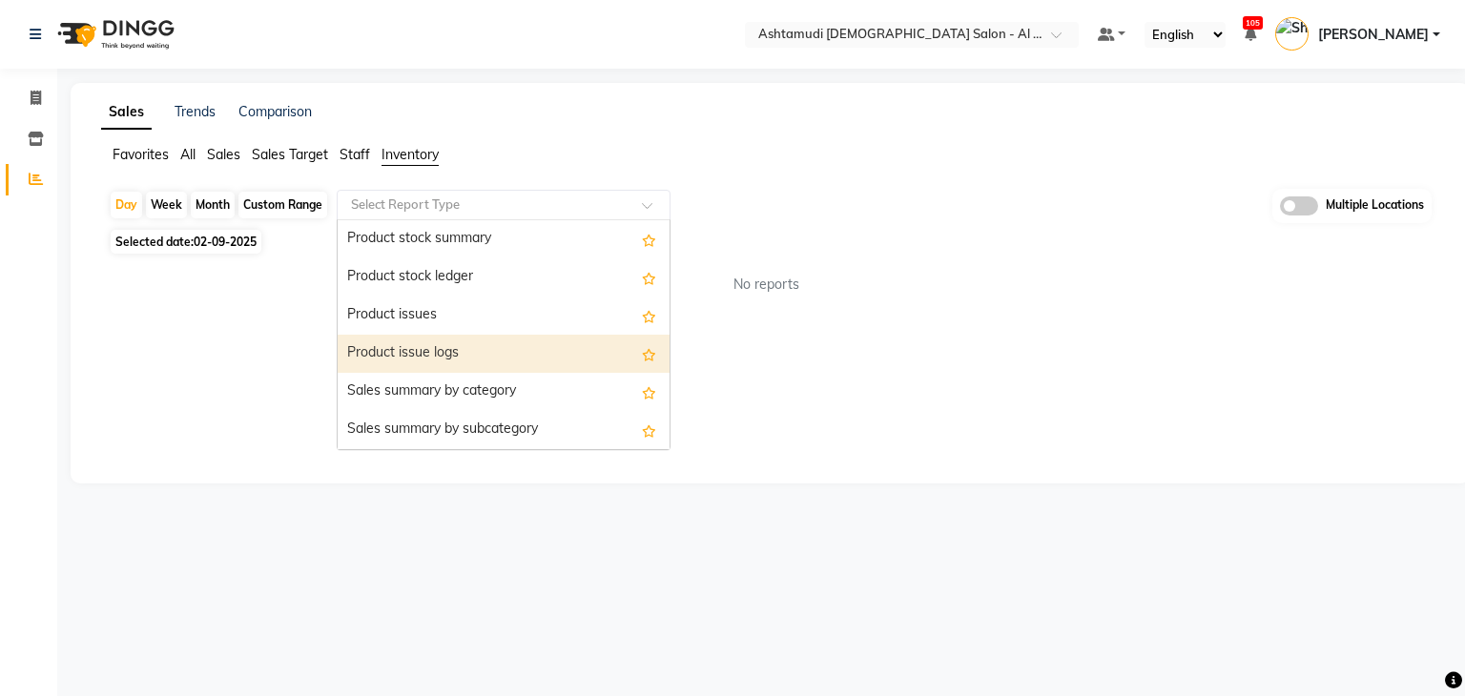
click at [438, 360] on div "Product issue logs" at bounding box center [504, 354] width 332 height 38
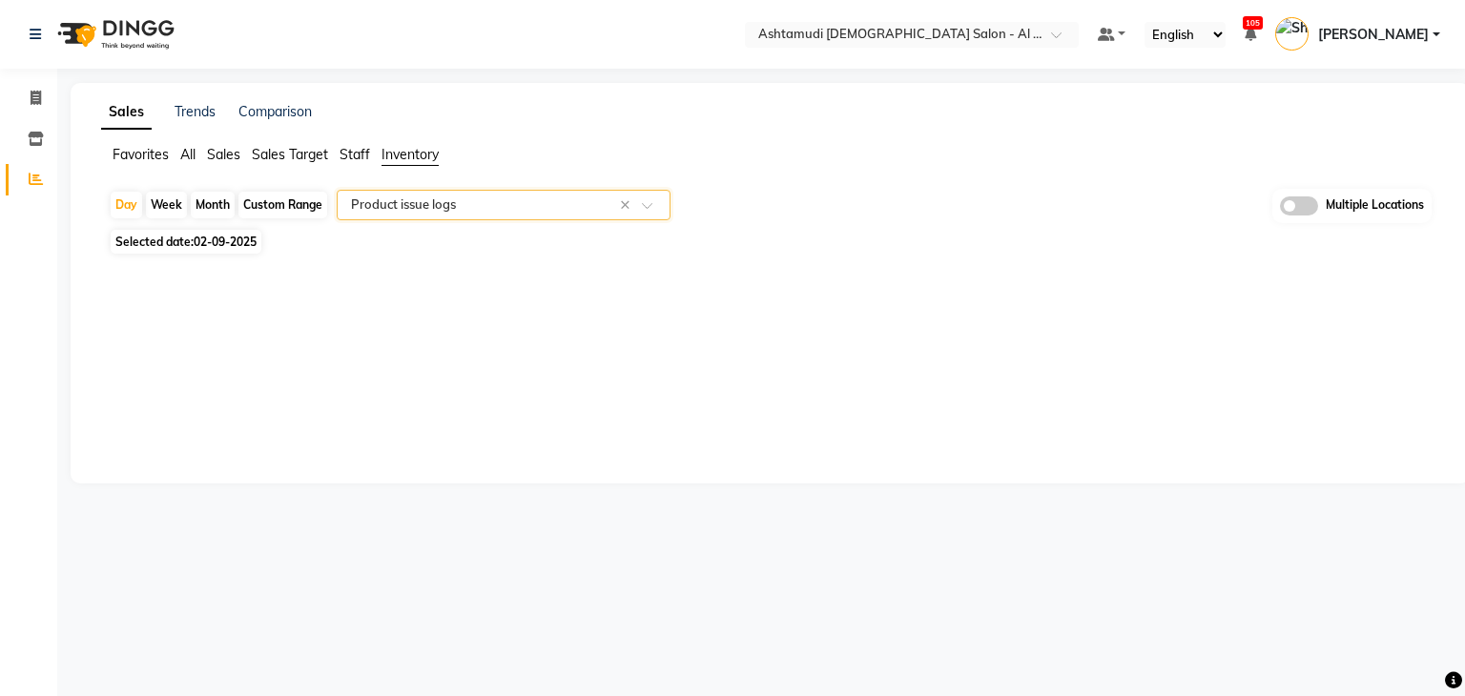
click at [192, 240] on span "Selected date: [DATE]" at bounding box center [186, 242] width 151 height 24
select select "9"
select select "2025"
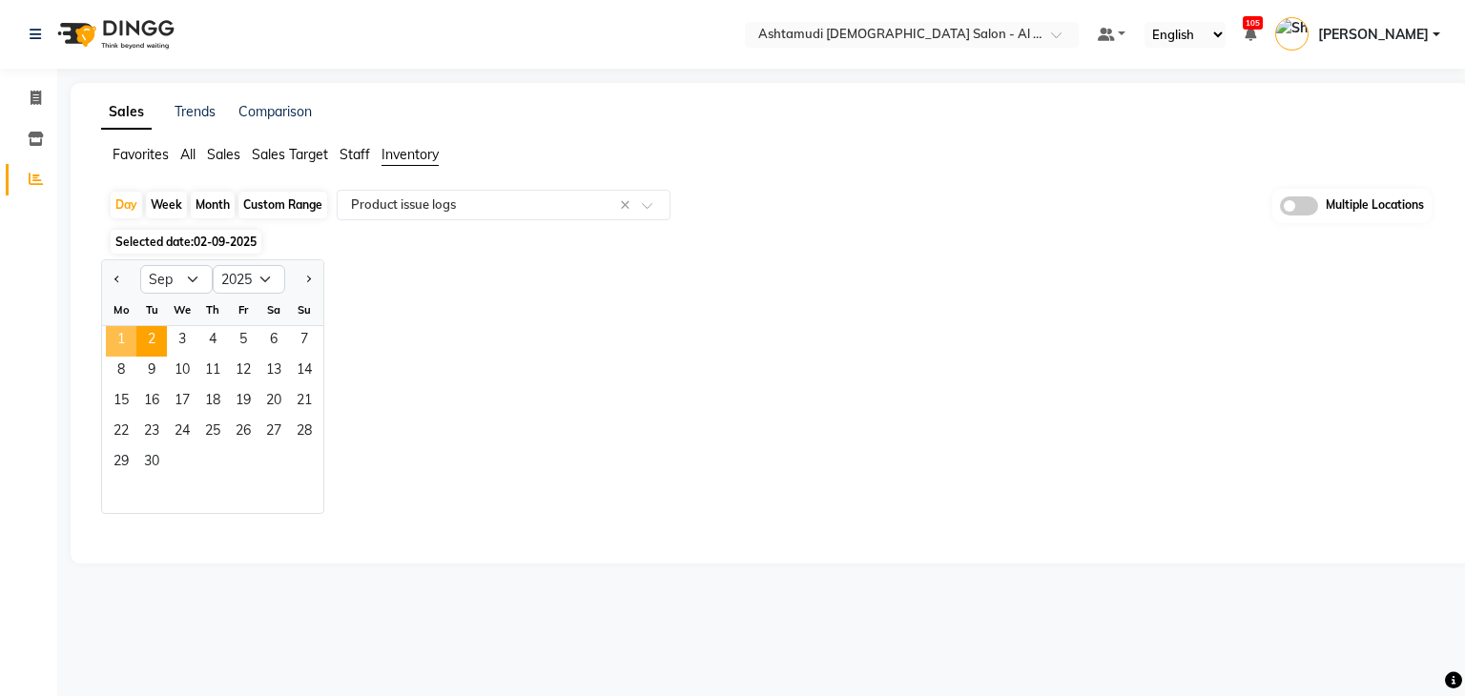
click at [129, 342] on span "1" at bounding box center [121, 341] width 31 height 31
select select "full_report"
select select "csv"
